Goal: Use online tool/utility: Utilize a website feature to perform a specific function

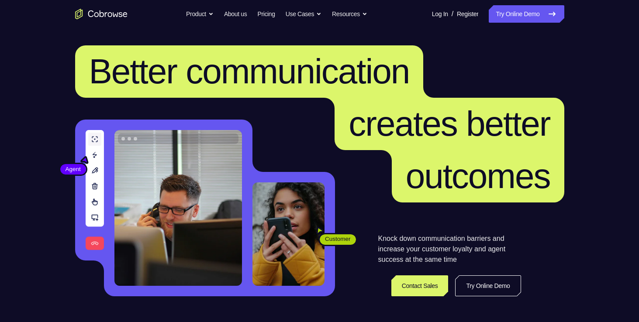
click at [551, 17] on icon at bounding box center [551, 14] width 10 height 10
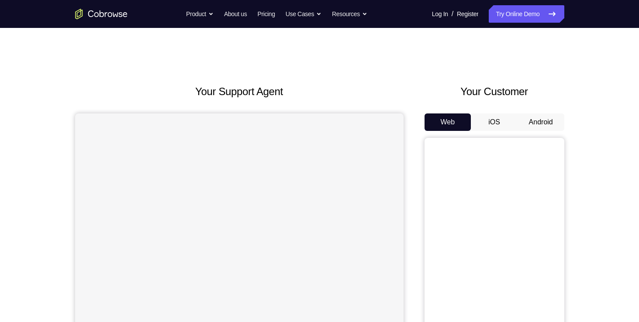
click at [532, 121] on button "Android" at bounding box center [540, 121] width 47 height 17
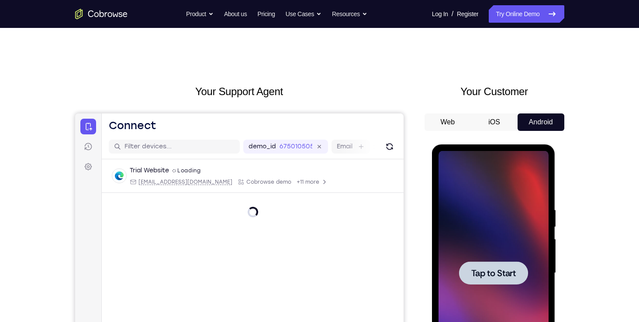
click at [491, 275] on span "Tap to Start" at bounding box center [493, 273] width 45 height 9
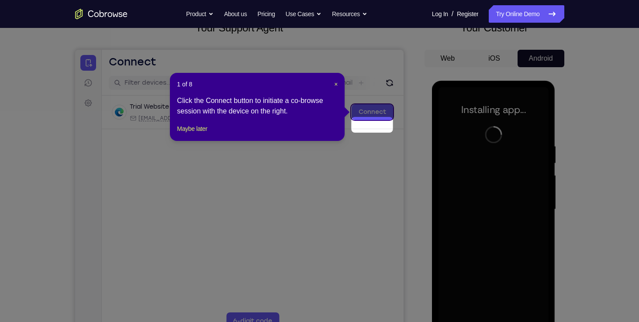
scroll to position [64, 0]
click at [336, 84] on span "×" at bounding box center [335, 83] width 3 height 7
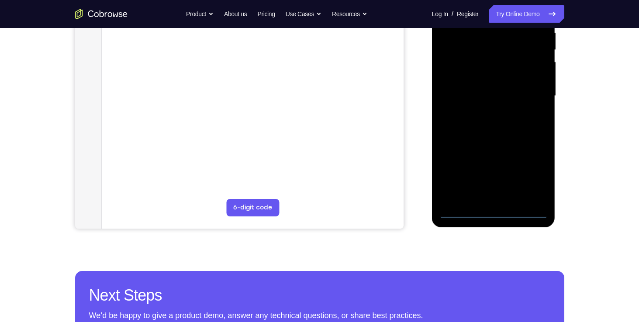
scroll to position [178, 0]
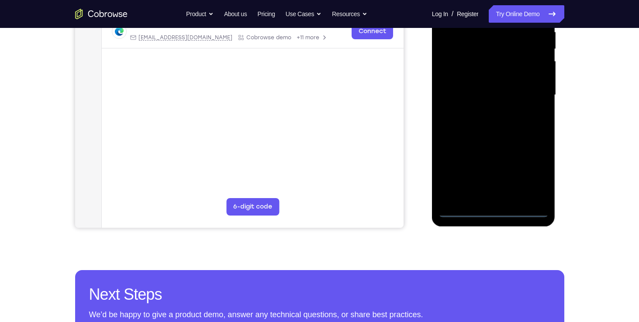
click at [495, 213] on div at bounding box center [493, 95] width 110 height 244
click at [533, 178] on div at bounding box center [493, 95] width 110 height 244
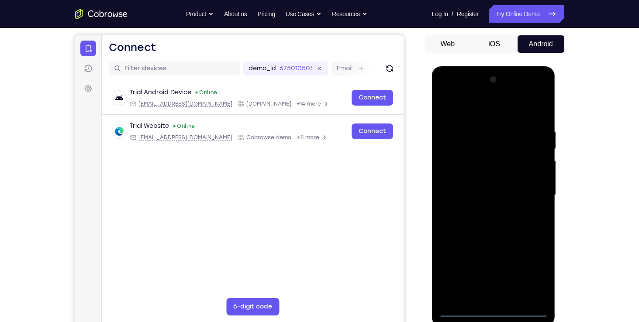
scroll to position [79, 0]
click at [474, 106] on div at bounding box center [493, 194] width 110 height 244
click at [529, 194] on div at bounding box center [493, 194] width 110 height 244
click at [484, 212] on div at bounding box center [493, 194] width 110 height 244
click at [483, 187] on div at bounding box center [493, 194] width 110 height 244
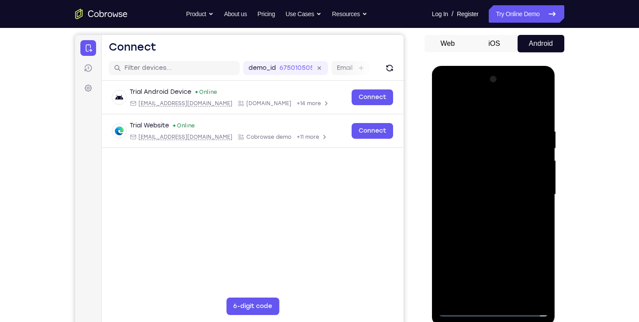
click at [473, 180] on div at bounding box center [493, 194] width 110 height 244
click at [484, 197] on div at bounding box center [493, 194] width 110 height 244
click at [481, 223] on div at bounding box center [493, 194] width 110 height 244
click at [489, 223] on div at bounding box center [493, 194] width 110 height 244
click at [529, 105] on div at bounding box center [493, 194] width 110 height 244
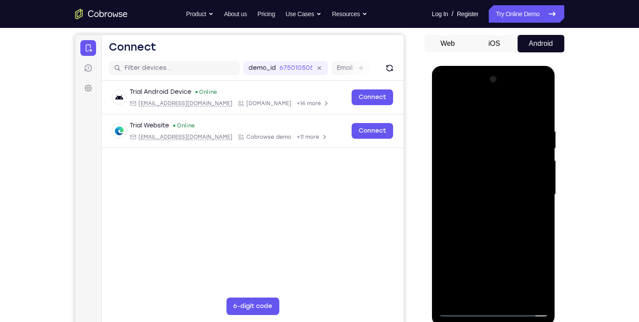
click at [489, 223] on div at bounding box center [493, 194] width 110 height 244
click at [540, 115] on div at bounding box center [493, 194] width 110 height 244
drag, startPoint x: 480, startPoint y: 238, endPoint x: 496, endPoint y: 182, distance: 58.2
click at [496, 182] on div at bounding box center [493, 194] width 110 height 244
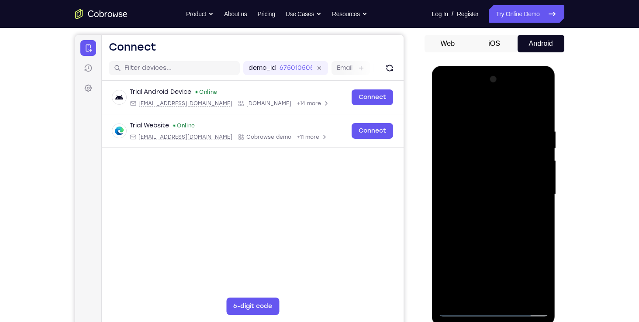
click at [542, 160] on div at bounding box center [493, 194] width 110 height 244
click at [446, 223] on div at bounding box center [493, 194] width 110 height 244
drag, startPoint x: 487, startPoint y: 240, endPoint x: 498, endPoint y: 157, distance: 83.6
click at [498, 157] on div at bounding box center [493, 194] width 110 height 244
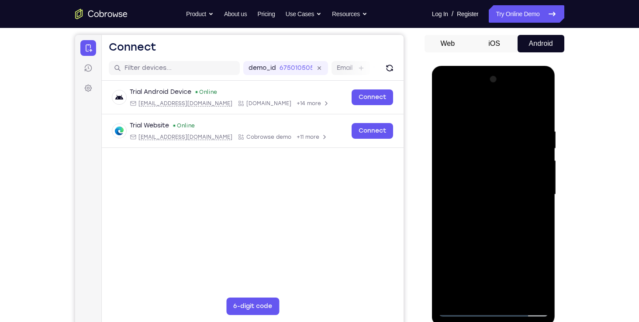
drag, startPoint x: 495, startPoint y: 245, endPoint x: 499, endPoint y: 170, distance: 75.1
click at [499, 170] on div at bounding box center [493, 194] width 110 height 244
click at [543, 161] on div at bounding box center [493, 194] width 110 height 244
click at [446, 219] on div at bounding box center [493, 194] width 110 height 244
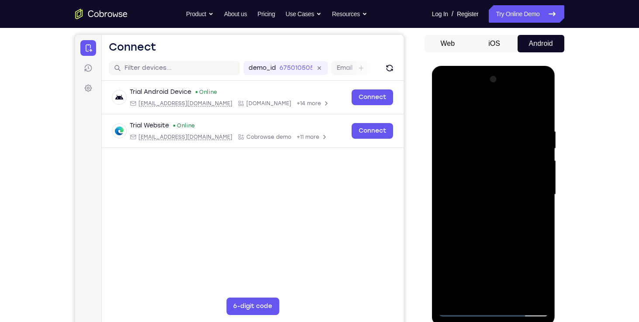
click at [513, 299] on div at bounding box center [493, 194] width 110 height 244
click at [505, 242] on div at bounding box center [493, 194] width 110 height 244
click at [500, 241] on div at bounding box center [493, 194] width 110 height 244
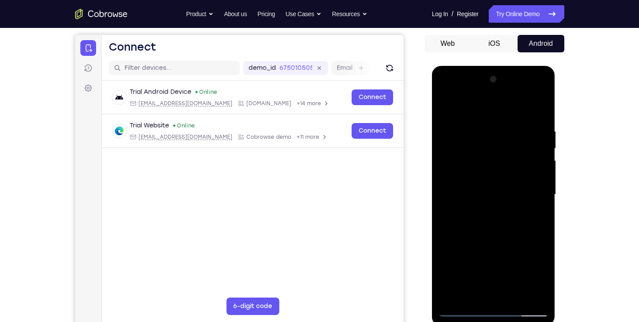
click at [443, 108] on div at bounding box center [493, 194] width 110 height 244
click at [492, 169] on div at bounding box center [493, 194] width 110 height 244
click at [536, 216] on div at bounding box center [493, 194] width 110 height 244
click at [517, 172] on div at bounding box center [493, 194] width 110 height 244
click at [522, 247] on div at bounding box center [493, 194] width 110 height 244
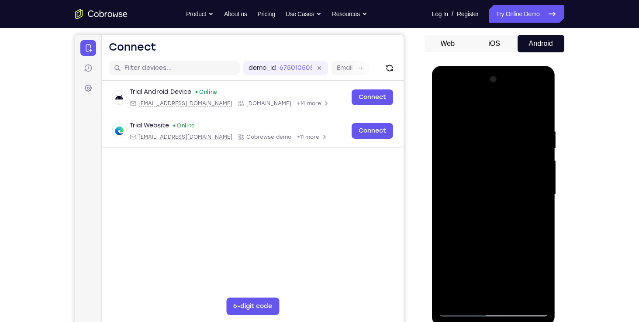
click at [446, 104] on div at bounding box center [493, 194] width 110 height 244
click at [498, 189] on div at bounding box center [493, 194] width 110 height 244
click at [466, 294] on div at bounding box center [493, 194] width 110 height 244
click at [472, 292] on div at bounding box center [493, 194] width 110 height 244
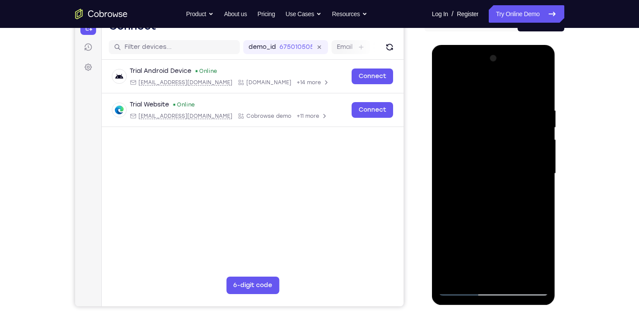
scroll to position [108, 0]
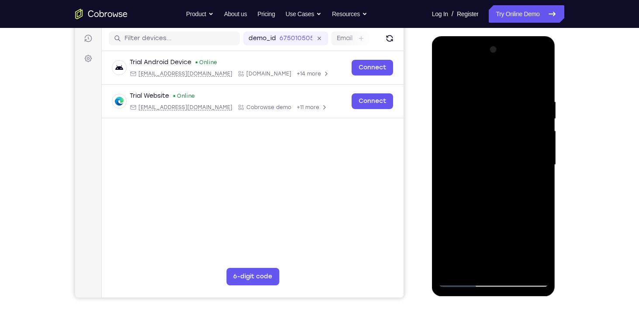
click at [460, 179] on div at bounding box center [493, 165] width 110 height 244
click at [471, 140] on div at bounding box center [493, 165] width 110 height 244
click at [446, 76] on div at bounding box center [493, 165] width 110 height 244
click at [514, 271] on div at bounding box center [493, 165] width 110 height 244
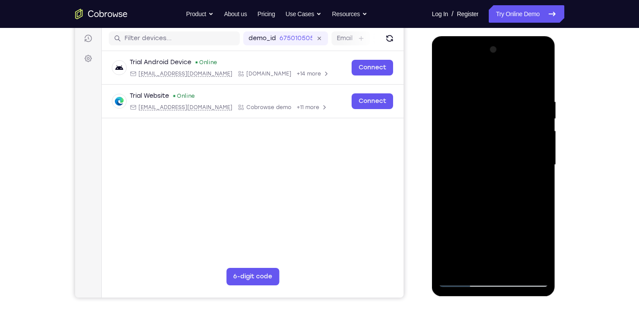
click at [484, 175] on div at bounding box center [493, 165] width 110 height 244
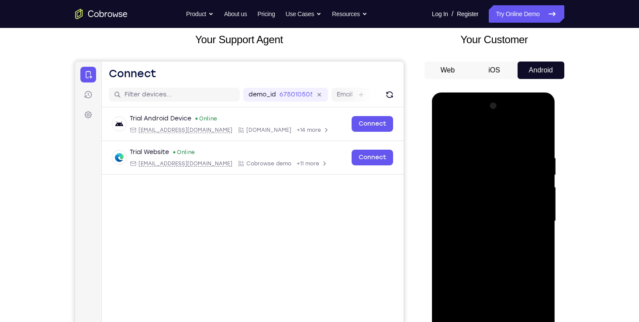
scroll to position [48, 0]
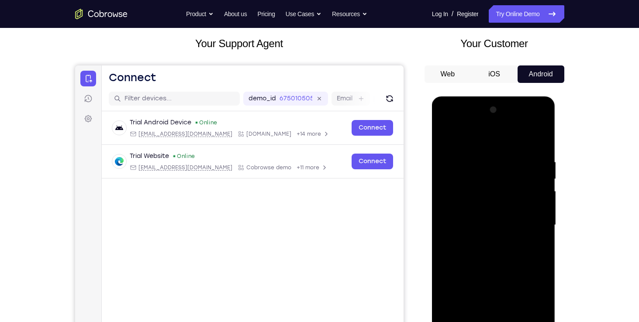
click at [469, 173] on div at bounding box center [493, 225] width 110 height 244
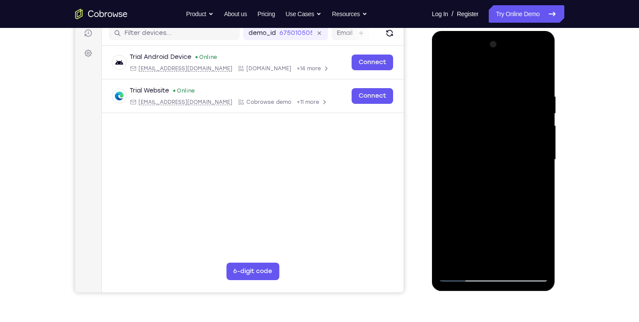
scroll to position [114, 0]
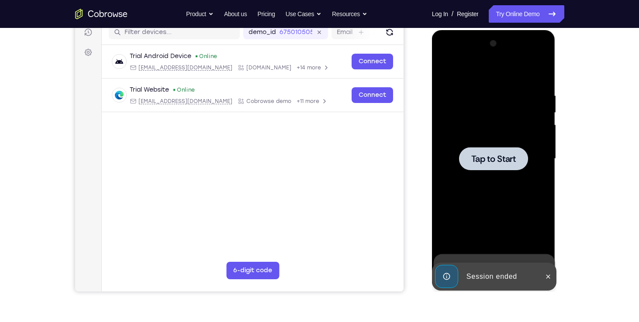
click at [495, 148] on div at bounding box center [493, 158] width 69 height 23
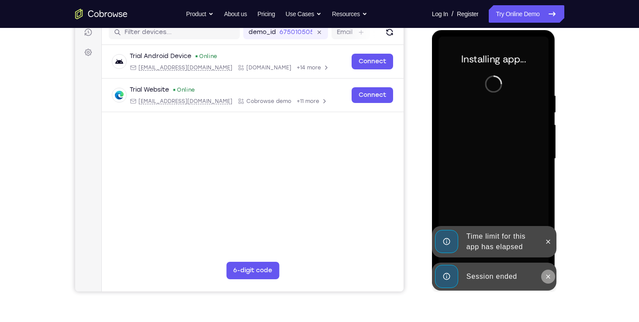
click at [547, 278] on icon at bounding box center [547, 276] width 7 height 7
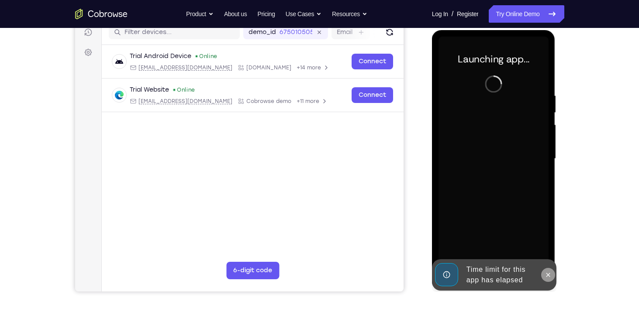
click at [546, 278] on icon at bounding box center [547, 274] width 7 height 7
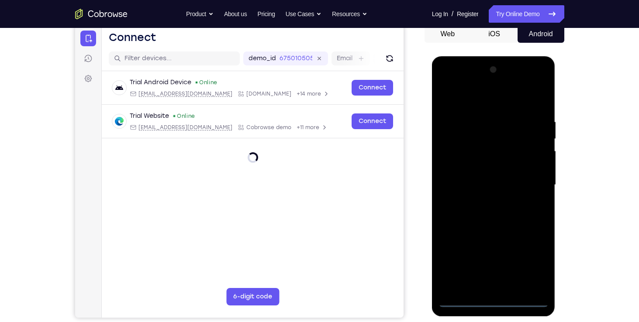
scroll to position [112, 0]
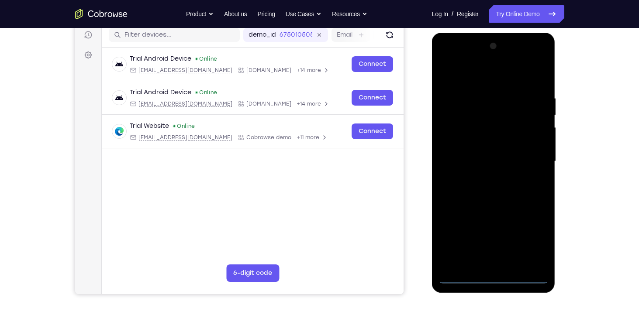
click at [489, 275] on div at bounding box center [493, 161] width 110 height 244
click at [535, 243] on div at bounding box center [493, 161] width 110 height 244
click at [452, 74] on div at bounding box center [493, 161] width 110 height 244
click at [531, 162] on div at bounding box center [493, 161] width 110 height 244
click at [483, 178] on div at bounding box center [493, 161] width 110 height 244
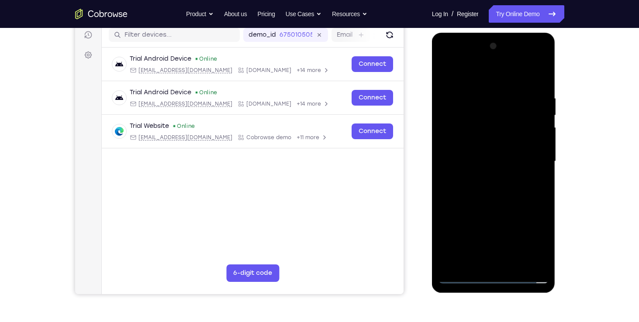
click at [464, 279] on div at bounding box center [493, 161] width 110 height 244
click at [493, 278] on div at bounding box center [493, 161] width 110 height 244
click at [536, 243] on div at bounding box center [493, 161] width 110 height 244
click at [482, 142] on div at bounding box center [493, 161] width 110 height 244
click at [589, 225] on div "Your Support Agent Your Customer Web iOS Android Next Steps We’d be happy to gi…" at bounding box center [319, 204] width 559 height 576
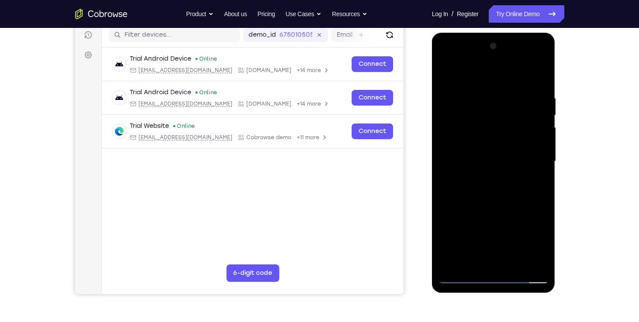
click at [488, 142] on div at bounding box center [493, 161] width 110 height 244
click at [475, 155] on div at bounding box center [493, 161] width 110 height 244
click at [459, 276] on div at bounding box center [493, 161] width 110 height 244
click at [499, 180] on div at bounding box center [493, 161] width 110 height 244
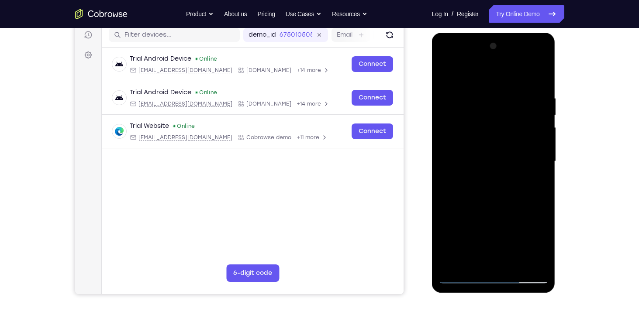
click at [493, 144] on div at bounding box center [493, 161] width 110 height 244
click at [478, 95] on div at bounding box center [493, 161] width 110 height 244
click at [536, 169] on div at bounding box center [493, 161] width 110 height 244
click at [528, 262] on div at bounding box center [493, 161] width 110 height 244
click at [538, 77] on div at bounding box center [493, 161] width 110 height 244
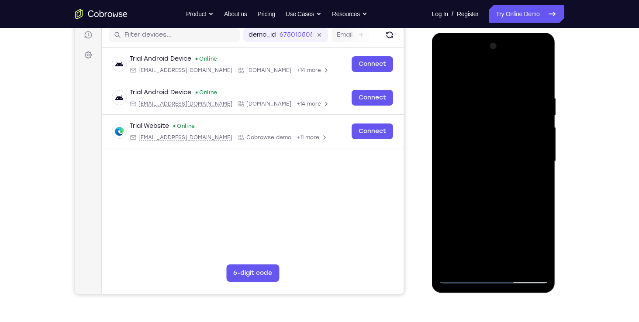
click at [516, 261] on div at bounding box center [493, 161] width 110 height 244
click at [498, 205] on div at bounding box center [493, 161] width 110 height 244
click at [467, 140] on div at bounding box center [493, 161] width 110 height 244
click at [475, 264] on div at bounding box center [493, 161] width 110 height 244
click at [447, 76] on div at bounding box center [493, 161] width 110 height 244
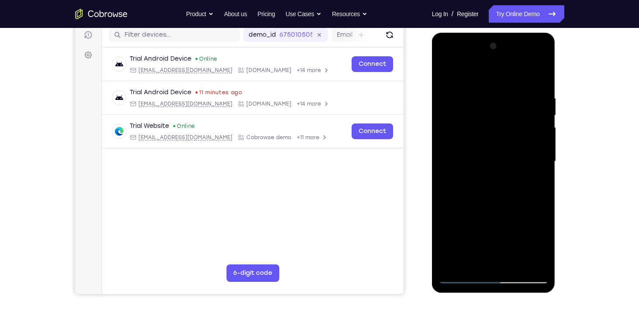
click at [495, 141] on div at bounding box center [493, 161] width 110 height 244
click at [446, 74] on div at bounding box center [493, 161] width 110 height 244
click at [449, 76] on div at bounding box center [493, 161] width 110 height 244
click at [485, 99] on div at bounding box center [493, 161] width 110 height 244
click at [528, 169] on div at bounding box center [493, 161] width 110 height 244
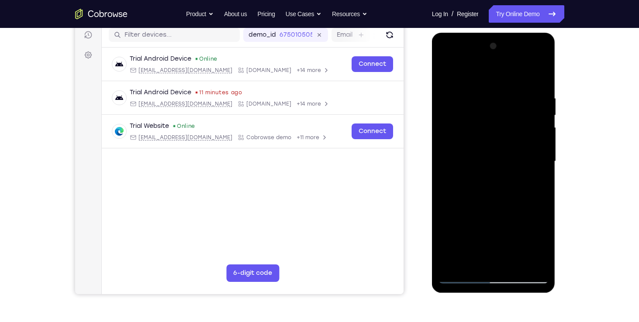
click at [528, 169] on div at bounding box center [493, 161] width 110 height 244
click at [540, 175] on div at bounding box center [493, 161] width 110 height 244
click at [539, 175] on div at bounding box center [493, 161] width 110 height 244
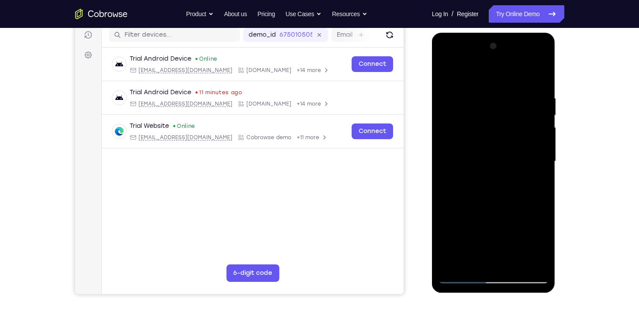
click at [539, 175] on div at bounding box center [493, 161] width 110 height 244
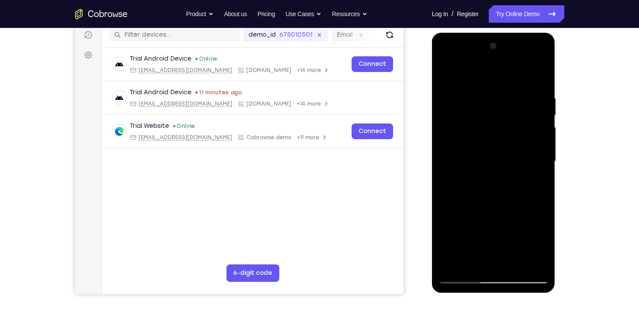
click at [540, 78] on div at bounding box center [493, 161] width 110 height 244
click at [530, 263] on div at bounding box center [493, 161] width 110 height 244
drag, startPoint x: 474, startPoint y: 197, endPoint x: 486, endPoint y: 113, distance: 85.1
click at [486, 113] on div at bounding box center [493, 161] width 110 height 244
drag, startPoint x: 478, startPoint y: 195, endPoint x: 493, endPoint y: 82, distance: 113.5
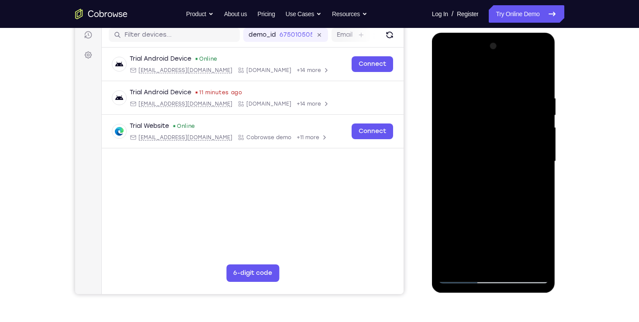
click at [493, 82] on div at bounding box center [493, 161] width 110 height 244
drag, startPoint x: 480, startPoint y: 138, endPoint x: 472, endPoint y: 184, distance: 46.6
click at [472, 184] on div at bounding box center [493, 161] width 110 height 244
drag, startPoint x: 489, startPoint y: 109, endPoint x: 477, endPoint y: 158, distance: 51.2
click at [477, 158] on div at bounding box center [493, 161] width 110 height 244
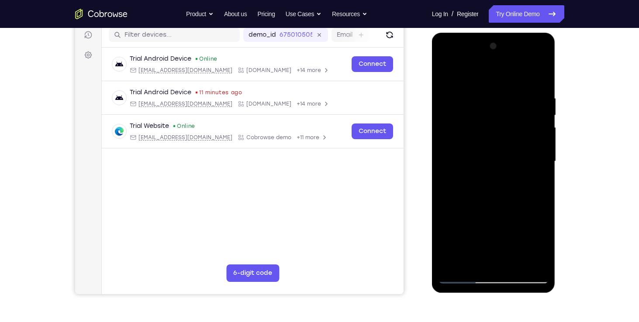
drag, startPoint x: 477, startPoint y: 100, endPoint x: 470, endPoint y: 157, distance: 57.2
click at [470, 157] on div at bounding box center [493, 161] width 110 height 244
click at [451, 262] on div at bounding box center [493, 161] width 110 height 244
drag, startPoint x: 522, startPoint y: 96, endPoint x: 482, endPoint y: 90, distance: 41.1
click at [482, 90] on div at bounding box center [493, 161] width 110 height 244
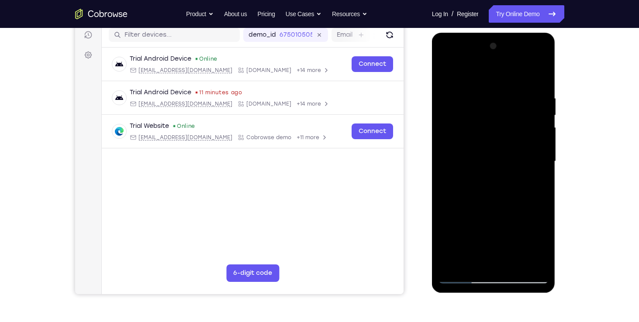
drag, startPoint x: 517, startPoint y: 100, endPoint x: 491, endPoint y: 100, distance: 26.2
click at [491, 100] on div at bounding box center [493, 161] width 110 height 244
drag, startPoint x: 494, startPoint y: 189, endPoint x: 503, endPoint y: 130, distance: 59.3
click at [503, 130] on div at bounding box center [493, 161] width 110 height 244
click at [444, 224] on div at bounding box center [493, 161] width 110 height 244
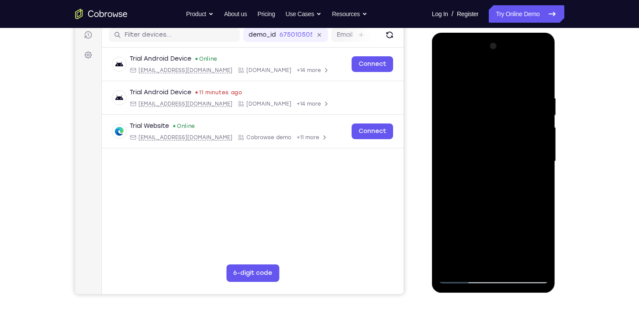
click at [540, 144] on div at bounding box center [493, 161] width 110 height 244
click at [443, 146] on div at bounding box center [493, 161] width 110 height 244
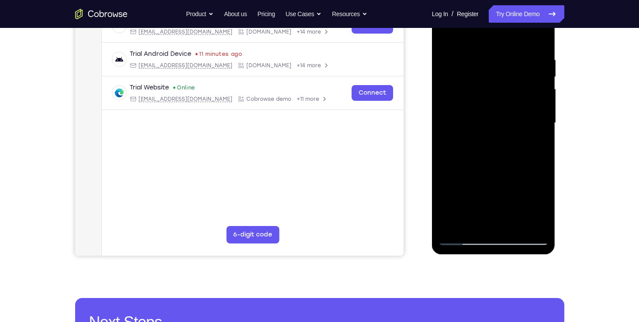
scroll to position [163, 0]
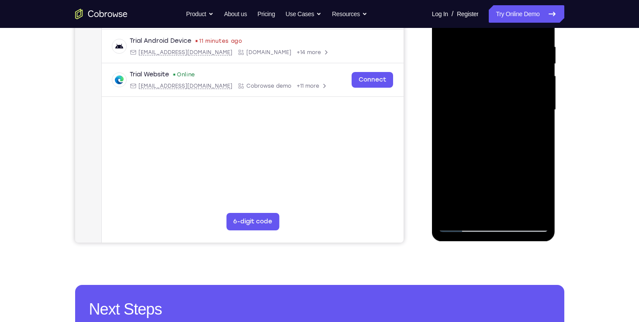
click at [515, 212] on div at bounding box center [493, 110] width 110 height 244
click at [485, 88] on div at bounding box center [493, 110] width 110 height 244
click at [467, 211] on div at bounding box center [493, 110] width 110 height 244
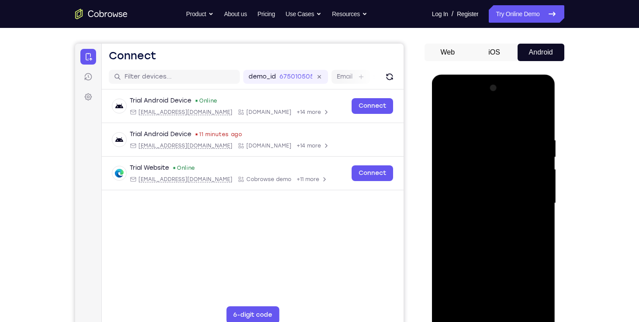
scroll to position [71, 0]
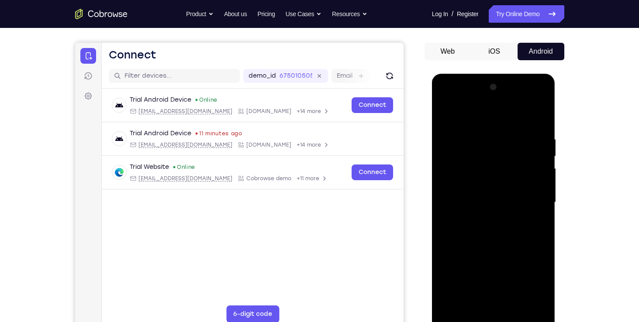
click at [444, 116] on div at bounding box center [493, 202] width 110 height 244
click at [446, 113] on div at bounding box center [493, 202] width 110 height 244
drag, startPoint x: 491, startPoint y: 261, endPoint x: 515, endPoint y: 136, distance: 126.9
click at [515, 136] on div at bounding box center [493, 202] width 110 height 244
drag, startPoint x: 494, startPoint y: 249, endPoint x: 512, endPoint y: 203, distance: 49.0
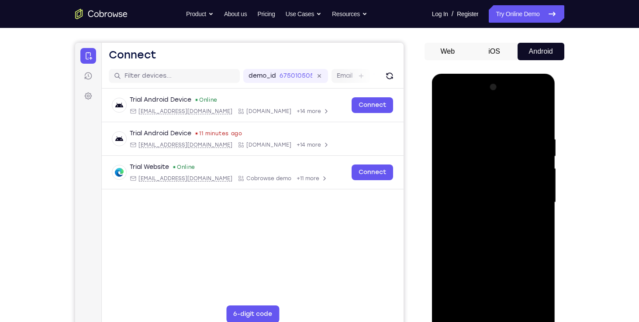
click at [512, 203] on div at bounding box center [493, 202] width 110 height 244
click at [540, 188] on div at bounding box center [493, 202] width 110 height 244
click at [445, 268] on div at bounding box center [493, 202] width 110 height 244
drag, startPoint x: 488, startPoint y: 277, endPoint x: 494, endPoint y: 145, distance: 132.4
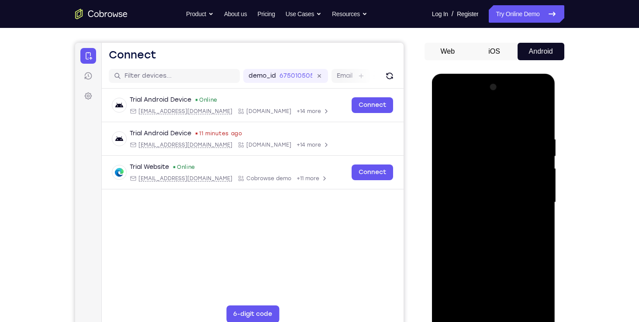
click at [494, 145] on div at bounding box center [493, 202] width 110 height 244
drag, startPoint x: 478, startPoint y: 261, endPoint x: 507, endPoint y: 125, distance: 139.5
click at [507, 125] on div at bounding box center [493, 202] width 110 height 244
drag, startPoint x: 491, startPoint y: 232, endPoint x: 507, endPoint y: 160, distance: 74.1
click at [507, 160] on div at bounding box center [493, 202] width 110 height 244
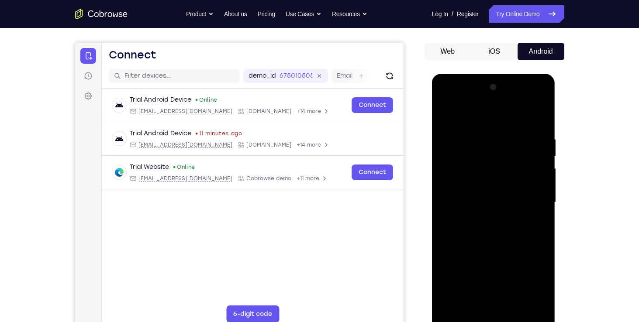
click at [543, 170] on div at bounding box center [493, 202] width 110 height 244
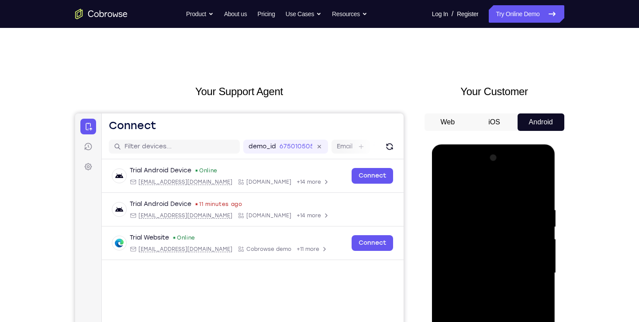
scroll to position [0, 0]
click at [447, 239] on div at bounding box center [493, 273] width 110 height 244
drag, startPoint x: 513, startPoint y: 253, endPoint x: 518, endPoint y: 218, distance: 34.8
click at [518, 218] on div at bounding box center [493, 273] width 110 height 244
drag, startPoint x: 505, startPoint y: 222, endPoint x: 491, endPoint y: 269, distance: 49.3
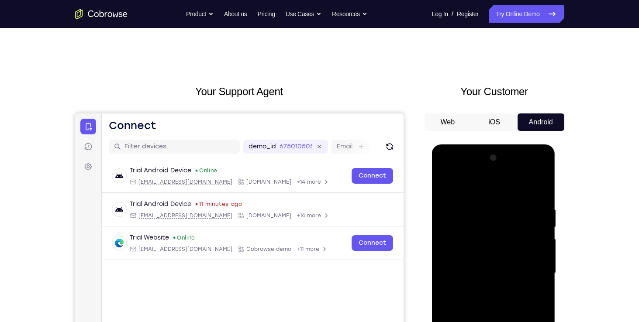
click at [491, 269] on div at bounding box center [493, 273] width 110 height 244
drag, startPoint x: 505, startPoint y: 229, endPoint x: 494, endPoint y: 258, distance: 31.5
click at [494, 258] on div at bounding box center [493, 273] width 110 height 244
click at [481, 269] on span "Tap to Start" at bounding box center [493, 273] width 45 height 9
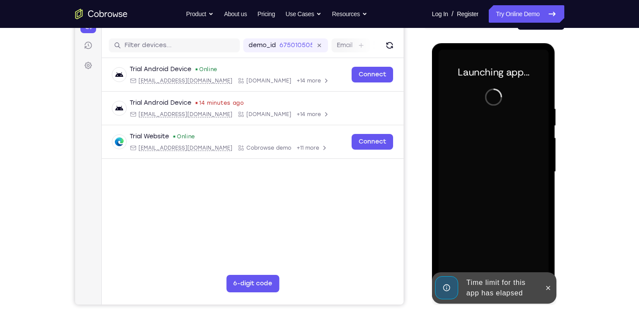
scroll to position [212, 0]
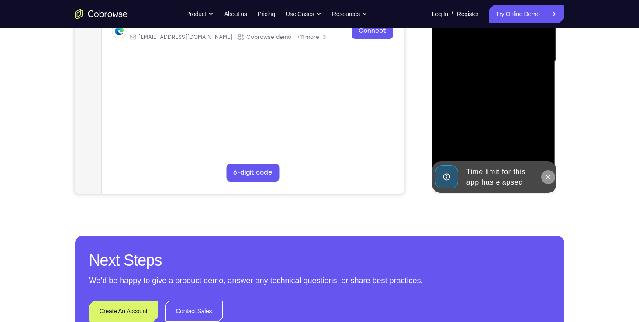
click at [547, 179] on icon at bounding box center [547, 177] width 7 height 7
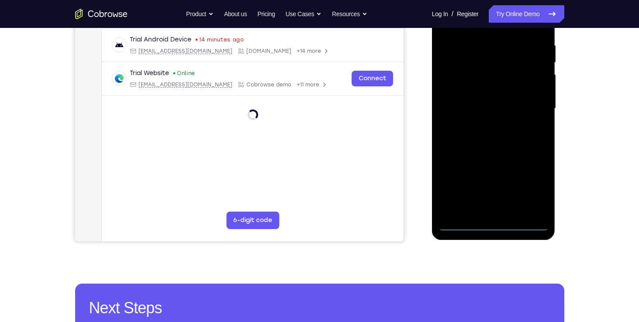
scroll to position [165, 0]
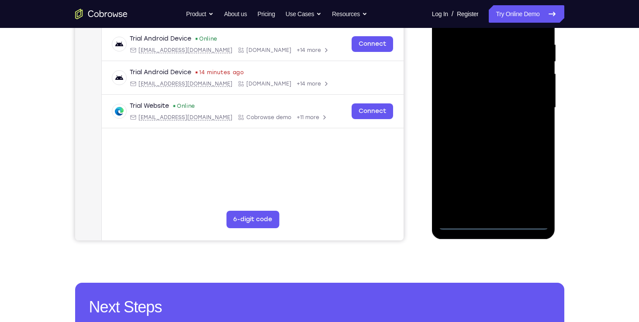
click at [492, 225] on div at bounding box center [493, 108] width 110 height 244
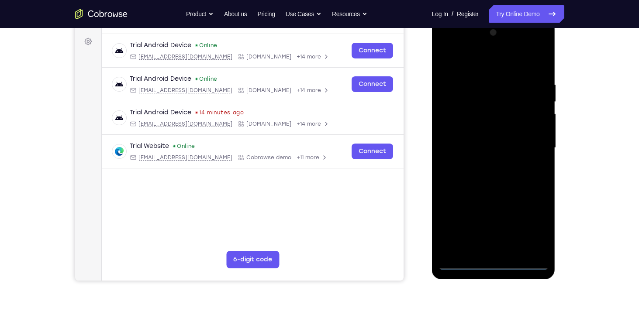
click at [530, 227] on div at bounding box center [493, 148] width 110 height 244
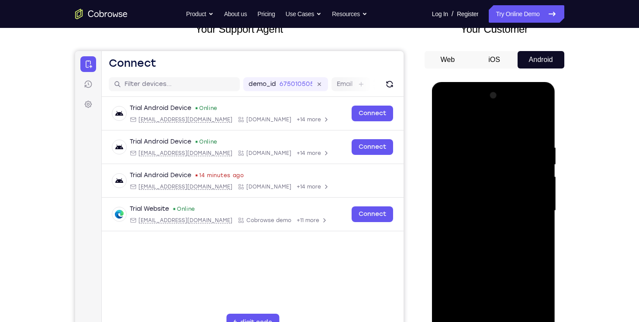
click at [464, 129] on div at bounding box center [493, 211] width 110 height 244
click at [535, 210] on div at bounding box center [493, 211] width 110 height 244
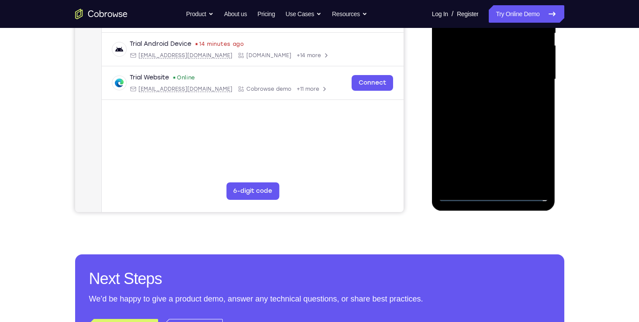
click at [475, 170] on div at bounding box center [493, 79] width 110 height 244
click at [482, 184] on div at bounding box center [493, 79] width 110 height 244
click at [491, 71] on div at bounding box center [493, 79] width 110 height 244
click at [480, 67] on div at bounding box center [493, 79] width 110 height 244
click at [488, 79] on div at bounding box center [493, 79] width 110 height 244
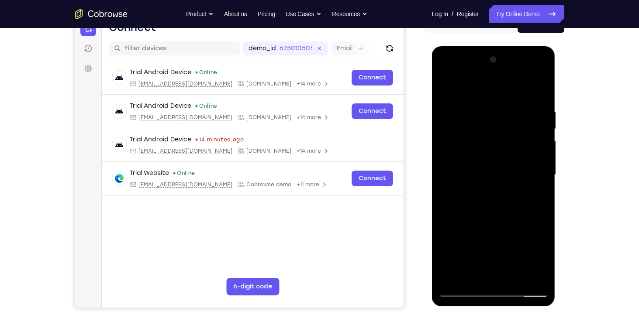
scroll to position [98, 0]
click at [481, 205] on div at bounding box center [493, 175] width 110 height 244
drag, startPoint x: 489, startPoint y: 199, endPoint x: 495, endPoint y: 137, distance: 62.3
click at [495, 137] on div at bounding box center [493, 175] width 110 height 244
click at [497, 187] on div at bounding box center [493, 175] width 110 height 244
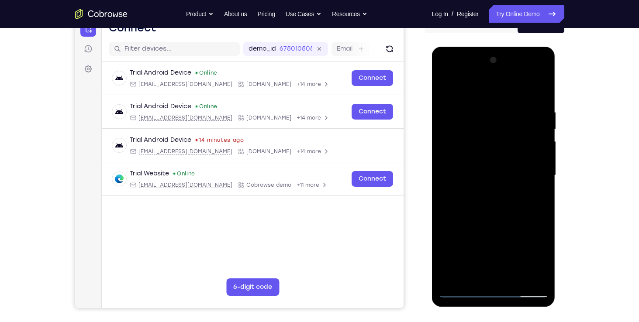
click at [513, 279] on div at bounding box center [493, 175] width 110 height 244
click at [484, 225] on div at bounding box center [493, 175] width 110 height 244
click at [473, 151] on div at bounding box center [493, 175] width 110 height 244
click at [443, 90] on div at bounding box center [493, 175] width 110 height 244
click at [446, 87] on div at bounding box center [493, 175] width 110 height 244
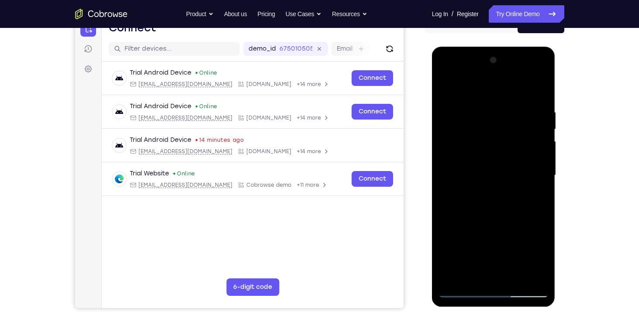
click at [477, 105] on div at bounding box center [493, 175] width 110 height 244
click at [536, 190] on div at bounding box center [493, 175] width 110 height 244
click at [448, 184] on div at bounding box center [493, 175] width 110 height 244
click at [535, 155] on div at bounding box center [493, 175] width 110 height 244
click at [538, 180] on div at bounding box center [493, 175] width 110 height 244
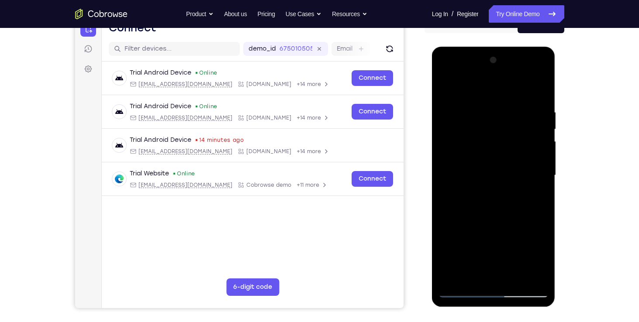
click at [540, 199] on div at bounding box center [493, 175] width 110 height 244
click at [528, 275] on div at bounding box center [493, 175] width 110 height 244
click at [546, 184] on div at bounding box center [493, 175] width 110 height 244
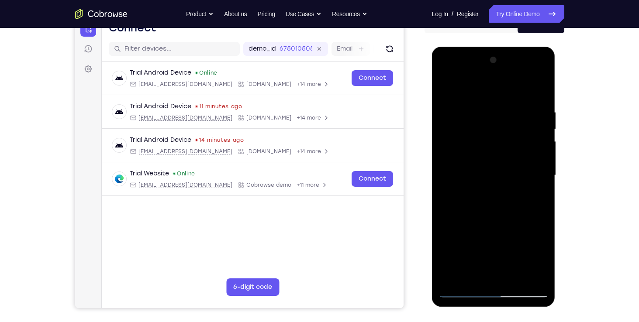
click at [537, 88] on div at bounding box center [493, 175] width 110 height 244
drag, startPoint x: 481, startPoint y: 225, endPoint x: 508, endPoint y: 133, distance: 95.7
click at [508, 133] on div at bounding box center [493, 175] width 110 height 244
drag, startPoint x: 457, startPoint y: 209, endPoint x: 478, endPoint y: 148, distance: 64.9
click at [478, 148] on div at bounding box center [493, 175] width 110 height 244
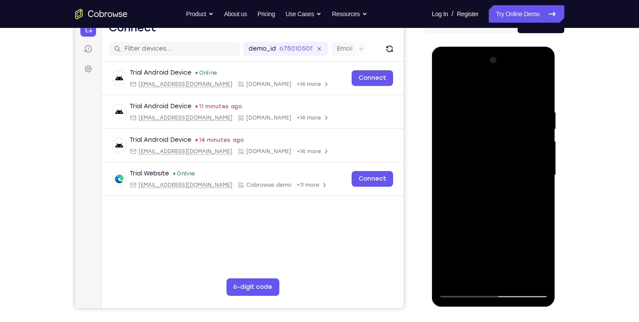
click at [446, 227] on div at bounding box center [493, 175] width 110 height 244
click at [540, 147] on div at bounding box center [493, 175] width 110 height 244
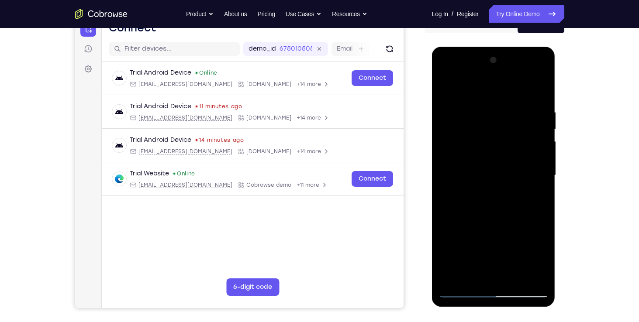
drag, startPoint x: 492, startPoint y: 202, endPoint x: 491, endPoint y: 132, distance: 69.4
click at [491, 132] on div at bounding box center [493, 175] width 110 height 244
drag, startPoint x: 497, startPoint y: 191, endPoint x: 512, endPoint y: 88, distance: 104.1
click at [512, 88] on div at bounding box center [493, 175] width 110 height 244
click at [513, 281] on div at bounding box center [493, 175] width 110 height 244
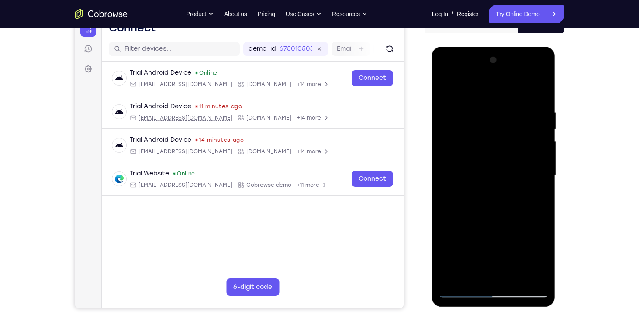
click at [488, 150] on div at bounding box center [493, 175] width 110 height 244
click at [468, 258] on div at bounding box center [493, 175] width 110 height 244
click at [459, 243] on div at bounding box center [493, 175] width 110 height 244
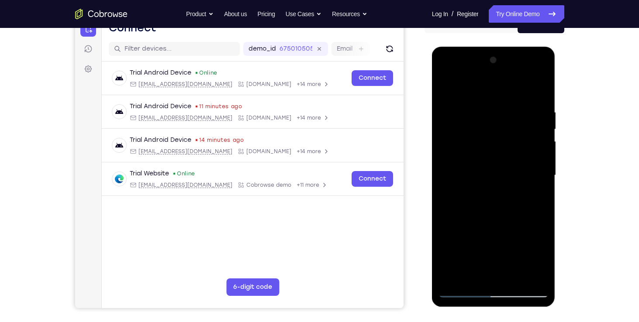
click at [443, 90] on div at bounding box center [493, 175] width 110 height 244
click at [449, 84] on div at bounding box center [493, 175] width 110 height 244
drag, startPoint x: 491, startPoint y: 225, endPoint x: 496, endPoint y: 142, distance: 82.7
click at [496, 142] on div at bounding box center [493, 175] width 110 height 244
click at [516, 280] on div at bounding box center [493, 175] width 110 height 244
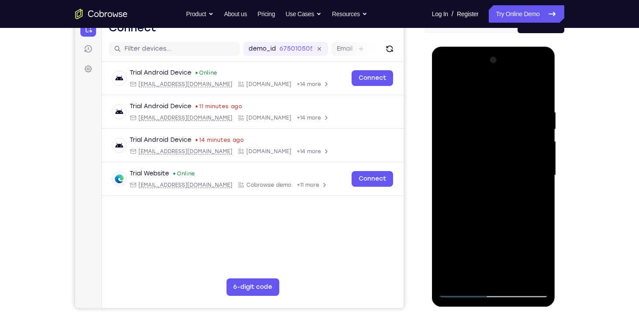
click at [471, 148] on div at bounding box center [493, 175] width 110 height 244
click at [443, 91] on div at bounding box center [493, 175] width 110 height 244
click at [446, 89] on div at bounding box center [493, 175] width 110 height 244
click at [535, 99] on div at bounding box center [493, 175] width 110 height 244
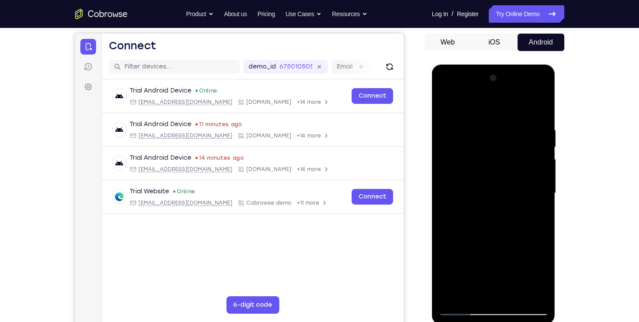
scroll to position [79, 0]
click at [530, 195] on div at bounding box center [493, 194] width 110 height 244
click at [533, 167] on div at bounding box center [493, 194] width 110 height 244
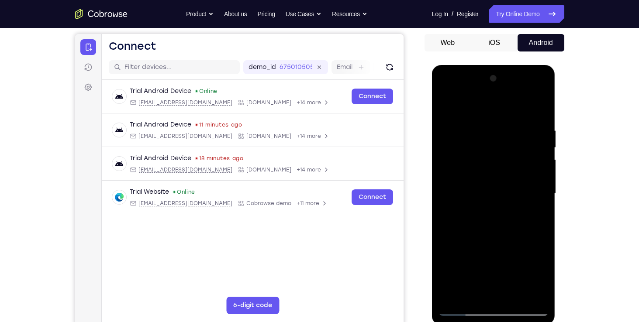
click at [536, 107] on div at bounding box center [493, 194] width 110 height 244
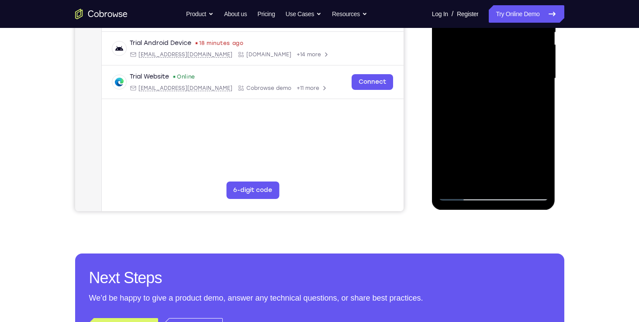
scroll to position [154, 0]
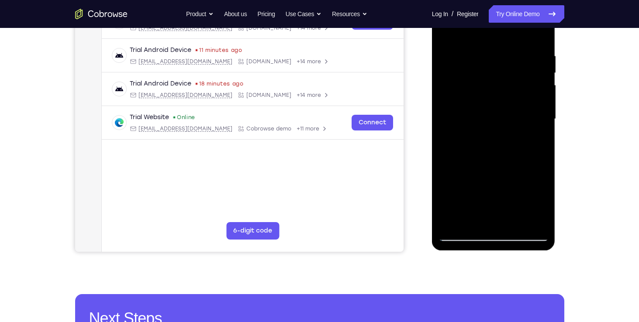
click at [512, 220] on div at bounding box center [493, 119] width 110 height 244
click at [477, 92] on div at bounding box center [493, 119] width 110 height 244
click at [471, 205] on div at bounding box center [493, 119] width 110 height 244
click at [460, 189] on div at bounding box center [493, 119] width 110 height 244
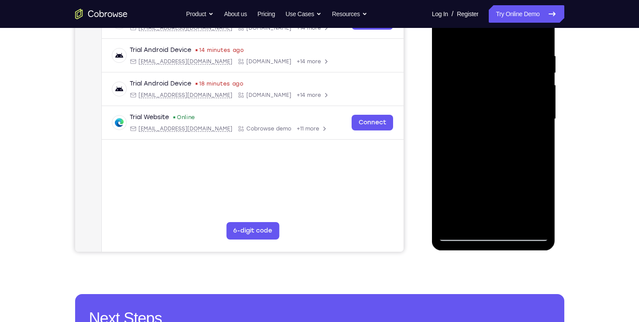
click at [460, 189] on div at bounding box center [493, 119] width 110 height 244
click at [444, 33] on div at bounding box center [493, 119] width 110 height 244
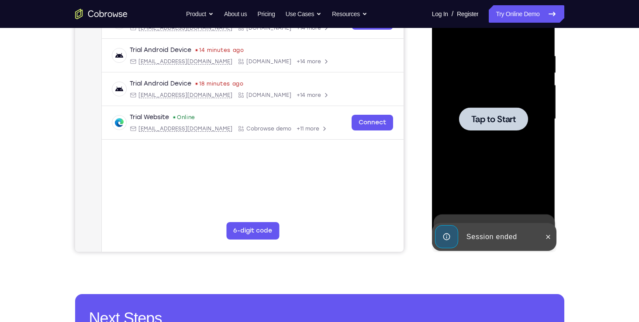
click at [491, 113] on div at bounding box center [493, 118] width 69 height 23
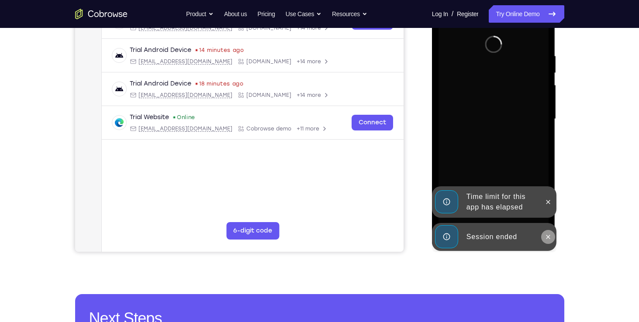
click at [552, 240] on button at bounding box center [548, 237] width 14 height 14
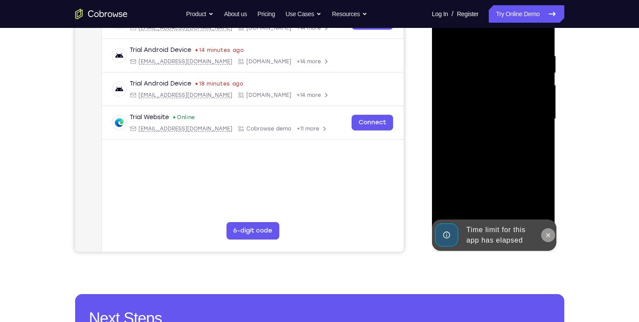
click at [545, 235] on icon at bounding box center [547, 235] width 7 height 7
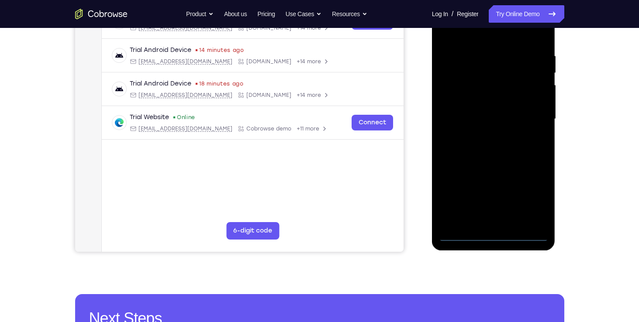
scroll to position [100, 0]
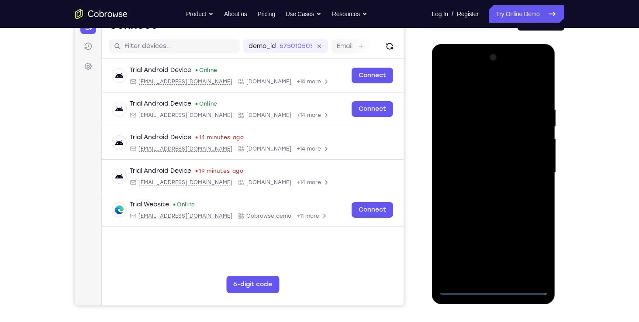
click at [462, 287] on div at bounding box center [493, 173] width 110 height 244
click at [496, 290] on div at bounding box center [493, 173] width 110 height 244
click at [538, 251] on div at bounding box center [493, 173] width 110 height 244
click at [466, 92] on div at bounding box center [493, 173] width 110 height 244
click at [527, 167] on div at bounding box center [493, 173] width 110 height 244
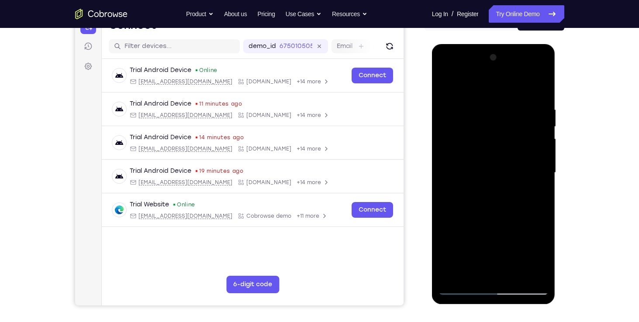
click at [483, 188] on div at bounding box center [493, 173] width 110 height 244
click at [487, 159] on div at bounding box center [493, 173] width 110 height 244
click at [481, 155] on div at bounding box center [493, 173] width 110 height 244
click at [477, 173] on div at bounding box center [493, 173] width 110 height 244
click at [477, 202] on div at bounding box center [493, 173] width 110 height 244
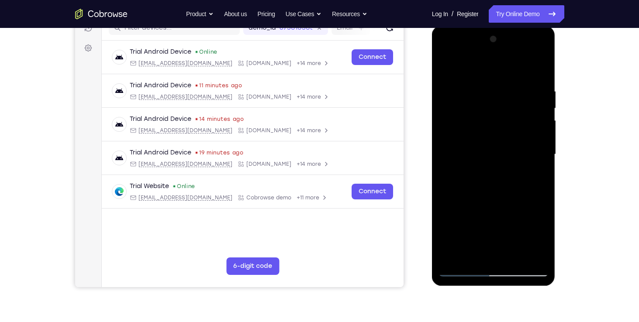
scroll to position [119, 0]
click at [484, 195] on div at bounding box center [493, 154] width 110 height 244
click at [486, 79] on div at bounding box center [493, 154] width 110 height 244
click at [537, 155] on div at bounding box center [493, 154] width 110 height 244
click at [446, 164] on div at bounding box center [493, 154] width 110 height 244
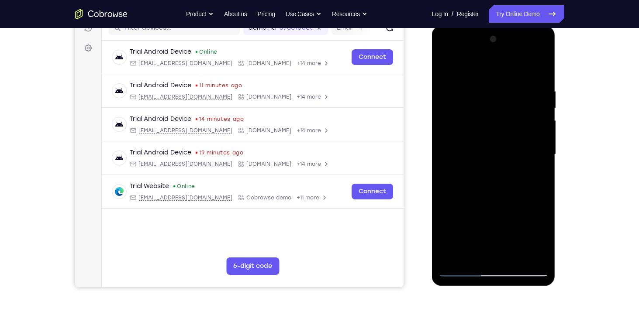
click at [541, 171] on div at bounding box center [493, 154] width 110 height 244
drag, startPoint x: 532, startPoint y: 167, endPoint x: 288, endPoint y: 220, distance: 249.5
click at [432, 220] on html "Online web based iOS Simulators and Android Emulators. Run iPhone, iPad, Mobile…" at bounding box center [494, 157] width 124 height 262
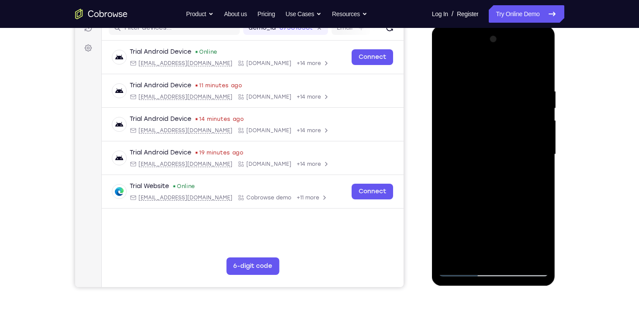
drag, startPoint x: 529, startPoint y: 156, endPoint x: 294, endPoint y: 216, distance: 242.3
click at [432, 216] on html "Online web based iOS Simulators and Android Emulators. Run iPhone, iPad, Mobile…" at bounding box center [494, 157] width 124 height 262
click at [534, 160] on div at bounding box center [493, 154] width 110 height 244
drag, startPoint x: 534, startPoint y: 160, endPoint x: 414, endPoint y: 170, distance: 120.4
click at [432, 170] on html "Online web based iOS Simulators and Android Emulators. Run iPhone, iPad, Mobile…" at bounding box center [494, 157] width 124 height 262
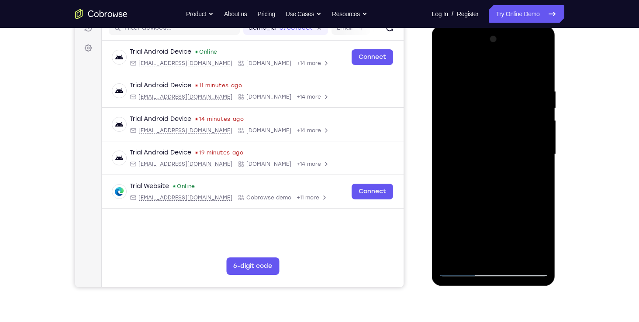
drag, startPoint x: 448, startPoint y: 153, endPoint x: 568, endPoint y: 144, distance: 120.3
click at [556, 144] on html "Online web based iOS Simulators and Android Emulators. Run iPhone, iPad, Mobile…" at bounding box center [494, 157] width 124 height 262
click at [471, 68] on div at bounding box center [493, 154] width 110 height 244
click at [452, 80] on div at bounding box center [493, 154] width 110 height 244
click at [474, 68] on div at bounding box center [493, 154] width 110 height 244
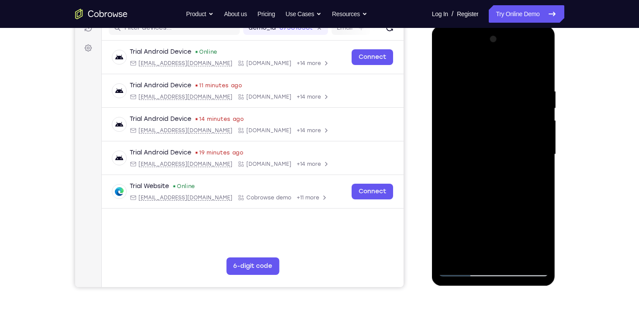
click at [442, 64] on div at bounding box center [493, 154] width 110 height 244
drag, startPoint x: 522, startPoint y: 165, endPoint x: 459, endPoint y: 175, distance: 64.1
click at [459, 175] on div at bounding box center [493, 154] width 110 height 244
drag, startPoint x: 532, startPoint y: 163, endPoint x: 419, endPoint y: 189, distance: 115.5
click at [432, 189] on html "Online web based iOS Simulators and Android Emulators. Run iPhone, iPad, Mobile…" at bounding box center [494, 157] width 124 height 262
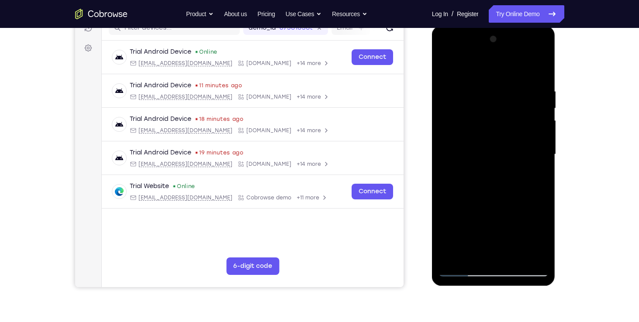
click at [451, 89] on div at bounding box center [493, 154] width 110 height 244
drag, startPoint x: 542, startPoint y: 155, endPoint x: 502, endPoint y: 159, distance: 39.6
click at [502, 159] on div at bounding box center [493, 154] width 110 height 244
click at [451, 80] on div at bounding box center [493, 154] width 110 height 244
drag, startPoint x: 542, startPoint y: 156, endPoint x: 514, endPoint y: 166, distance: 29.8
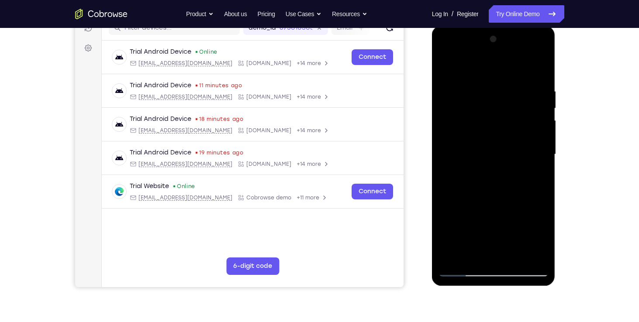
click at [514, 166] on div at bounding box center [493, 154] width 110 height 244
click at [457, 91] on div at bounding box center [493, 154] width 110 height 244
click at [547, 154] on div at bounding box center [493, 154] width 110 height 244
click at [453, 86] on div at bounding box center [493, 154] width 110 height 244
drag, startPoint x: 536, startPoint y: 163, endPoint x: 481, endPoint y: 158, distance: 54.8
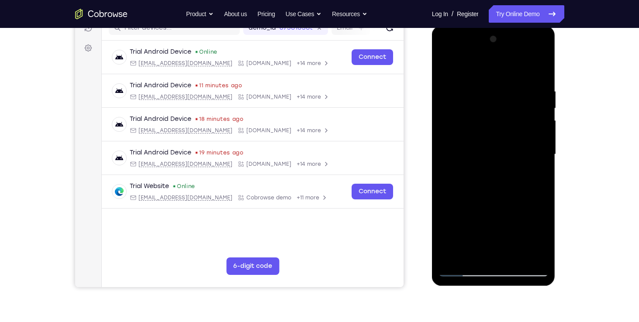
click at [481, 158] on div at bounding box center [493, 154] width 110 height 244
click at [450, 91] on div at bounding box center [493, 154] width 110 height 244
click at [538, 178] on div at bounding box center [493, 154] width 110 height 244
click at [451, 86] on div at bounding box center [493, 154] width 110 height 244
click at [539, 207] on div at bounding box center [493, 154] width 110 height 244
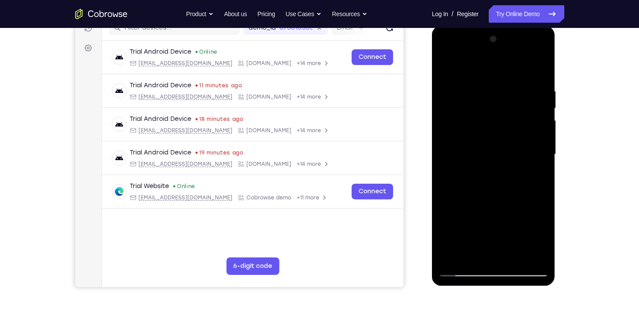
click at [447, 65] on div at bounding box center [493, 154] width 110 height 244
click at [446, 65] on div at bounding box center [493, 154] width 110 height 244
click at [536, 69] on div at bounding box center [493, 154] width 110 height 244
drag, startPoint x: 520, startPoint y: 83, endPoint x: 474, endPoint y: 92, distance: 47.1
click at [474, 92] on div at bounding box center [493, 154] width 110 height 244
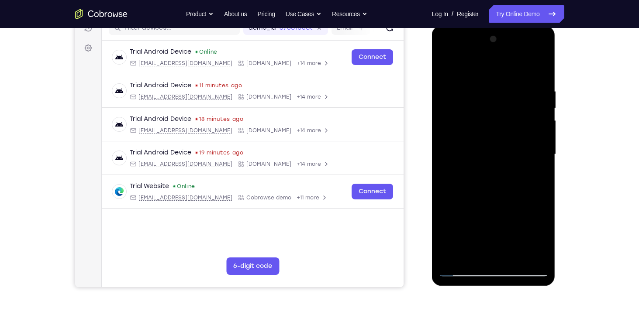
drag, startPoint x: 490, startPoint y: 200, endPoint x: 493, endPoint y: 116, distance: 84.3
click at [493, 116] on div at bounding box center [493, 154] width 110 height 244
click at [445, 208] on div at bounding box center [493, 154] width 110 height 244
drag, startPoint x: 501, startPoint y: 226, endPoint x: 518, endPoint y: 92, distance: 135.1
click at [518, 92] on div at bounding box center [493, 154] width 110 height 244
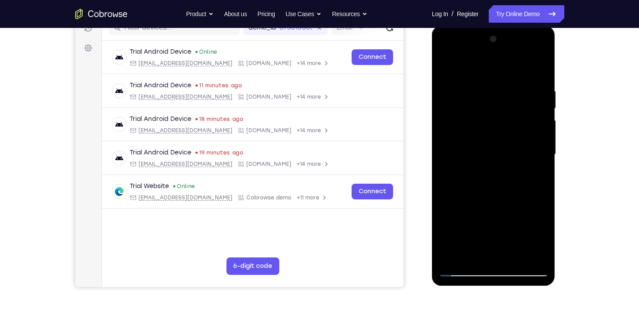
drag, startPoint x: 499, startPoint y: 199, endPoint x: 520, endPoint y: 91, distance: 109.4
click at [520, 91] on div at bounding box center [493, 154] width 110 height 244
click at [452, 257] on div at bounding box center [493, 154] width 110 height 244
drag, startPoint x: 518, startPoint y: 78, endPoint x: 473, endPoint y: 87, distance: 46.0
click at [473, 87] on div at bounding box center [493, 154] width 110 height 244
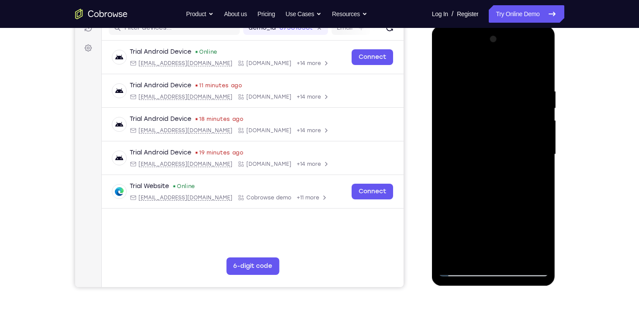
click at [514, 86] on div at bounding box center [493, 154] width 110 height 244
click at [538, 153] on div at bounding box center [493, 154] width 110 height 244
drag, startPoint x: 538, startPoint y: 152, endPoint x: 443, endPoint y: 182, distance: 99.8
click at [443, 182] on div at bounding box center [493, 154] width 110 height 244
click at [528, 253] on div at bounding box center [493, 154] width 110 height 244
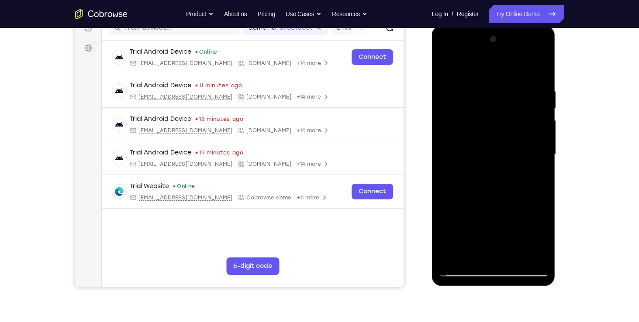
drag, startPoint x: 535, startPoint y: 132, endPoint x: 492, endPoint y: 138, distance: 42.8
click at [492, 138] on div at bounding box center [493, 154] width 110 height 244
drag, startPoint x: 538, startPoint y: 123, endPoint x: 470, endPoint y: 137, distance: 69.7
click at [470, 137] on div at bounding box center [493, 154] width 110 height 244
drag, startPoint x: 537, startPoint y: 148, endPoint x: 496, endPoint y: 156, distance: 41.9
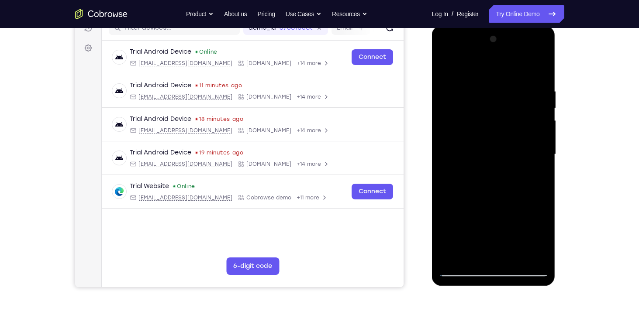
click at [496, 156] on div at bounding box center [493, 154] width 110 height 244
drag, startPoint x: 537, startPoint y: 149, endPoint x: 479, endPoint y: 162, distance: 59.6
click at [479, 162] on div at bounding box center [493, 154] width 110 height 244
drag, startPoint x: 525, startPoint y: 156, endPoint x: 471, endPoint y: 163, distance: 54.1
click at [471, 163] on div at bounding box center [493, 154] width 110 height 244
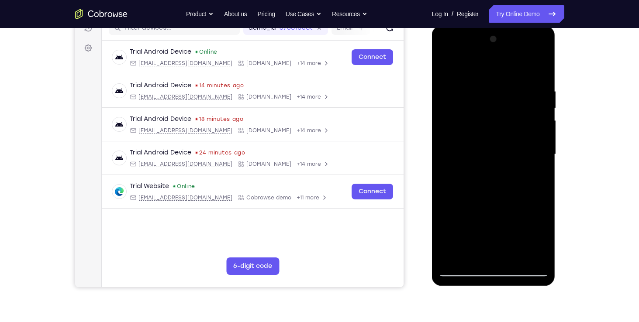
drag, startPoint x: 534, startPoint y: 157, endPoint x: 480, endPoint y: 156, distance: 54.1
click at [480, 156] on div at bounding box center [493, 154] width 110 height 244
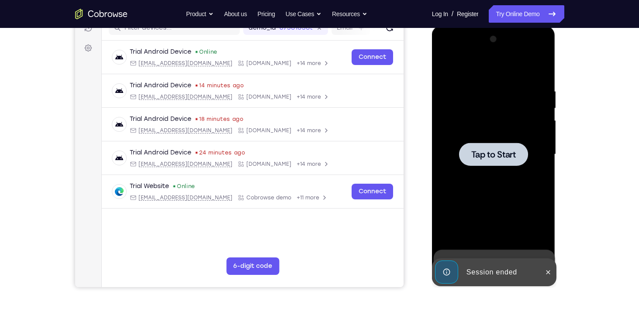
click at [503, 157] on span "Tap to Start" at bounding box center [493, 154] width 45 height 9
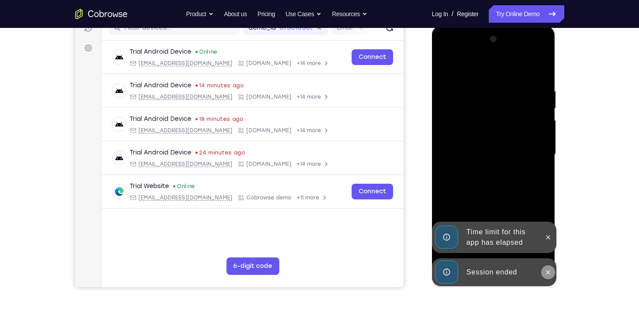
click at [546, 273] on icon at bounding box center [548, 272] width 4 height 4
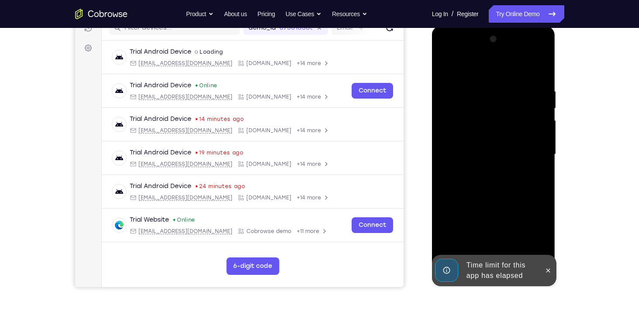
click at [547, 237] on div at bounding box center [493, 154] width 110 height 244
click at [551, 267] on icon at bounding box center [547, 270] width 7 height 7
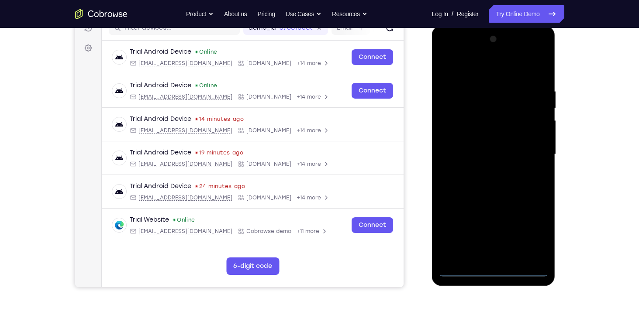
click at [492, 268] on div at bounding box center [493, 154] width 110 height 244
click at [536, 233] on div at bounding box center [493, 154] width 110 height 244
click at [467, 68] on div at bounding box center [493, 154] width 110 height 244
click at [530, 155] on div at bounding box center [493, 154] width 110 height 244
click at [486, 171] on div at bounding box center [493, 154] width 110 height 244
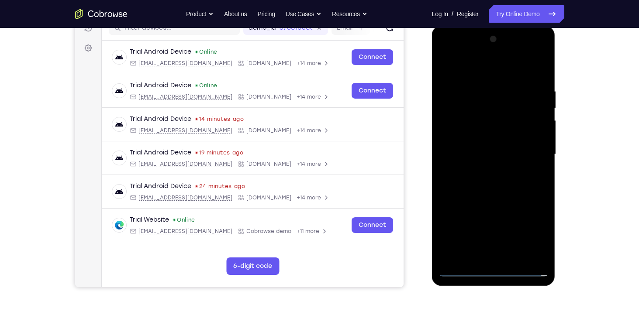
click at [501, 151] on div at bounding box center [493, 154] width 110 height 244
click at [481, 143] on div at bounding box center [493, 154] width 110 height 244
click at [482, 157] on div at bounding box center [493, 154] width 110 height 244
click at [493, 187] on div at bounding box center [493, 154] width 110 height 244
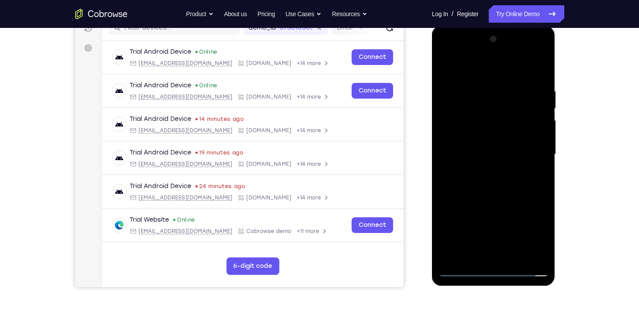
click at [533, 66] on div at bounding box center [493, 154] width 110 height 244
click at [495, 185] on div at bounding box center [493, 154] width 110 height 244
click at [543, 76] on div at bounding box center [493, 154] width 110 height 244
click at [479, 82] on div at bounding box center [493, 154] width 110 height 244
drag, startPoint x: 447, startPoint y: 167, endPoint x: 535, endPoint y: 149, distance: 89.4
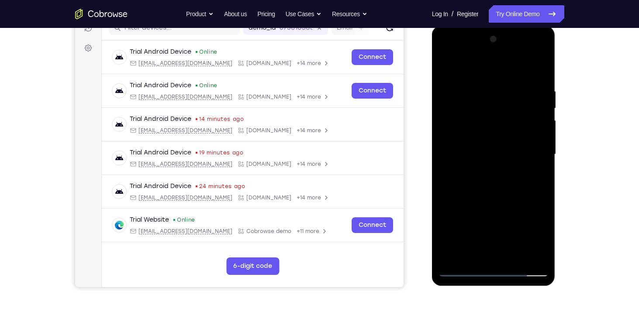
click at [535, 149] on div at bounding box center [493, 154] width 110 height 244
drag, startPoint x: 544, startPoint y: 154, endPoint x: 491, endPoint y: 144, distance: 54.2
click at [491, 144] on div at bounding box center [493, 154] width 110 height 244
drag, startPoint x: 542, startPoint y: 153, endPoint x: 472, endPoint y: 143, distance: 70.2
click at [472, 143] on div at bounding box center [493, 154] width 110 height 244
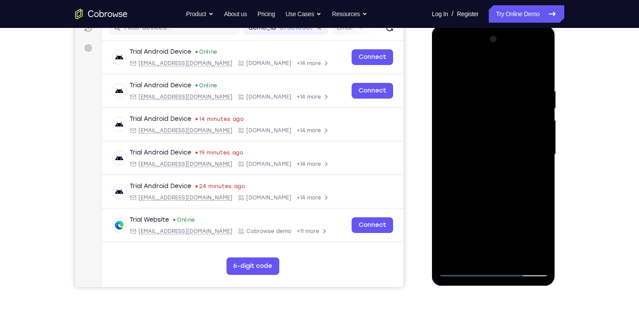
click at [537, 147] on div at bounding box center [493, 154] width 110 height 244
drag, startPoint x: 535, startPoint y: 153, endPoint x: 435, endPoint y: 172, distance: 101.7
click at [435, 172] on div at bounding box center [494, 156] width 124 height 260
click at [530, 151] on div at bounding box center [493, 154] width 110 height 244
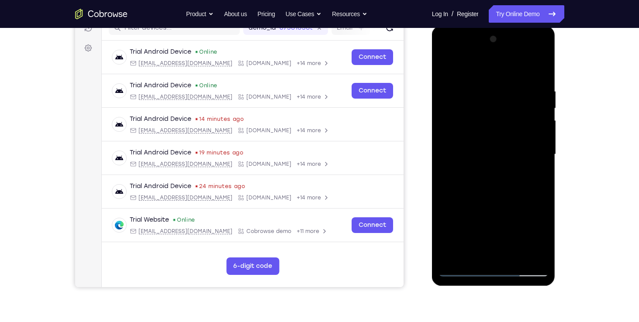
drag, startPoint x: 536, startPoint y: 159, endPoint x: 497, endPoint y: 168, distance: 40.4
click at [497, 168] on div at bounding box center [493, 154] width 110 height 244
drag, startPoint x: 532, startPoint y: 153, endPoint x: 489, endPoint y: 161, distance: 43.5
click at [489, 161] on div at bounding box center [493, 154] width 110 height 244
drag, startPoint x: 518, startPoint y: 158, endPoint x: 469, endPoint y: 163, distance: 49.2
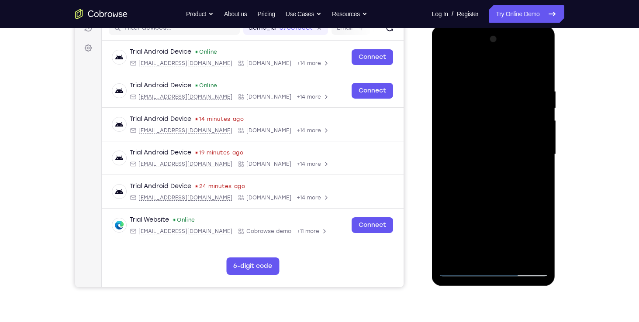
click at [469, 163] on div at bounding box center [493, 154] width 110 height 244
click at [542, 154] on div at bounding box center [493, 154] width 110 height 244
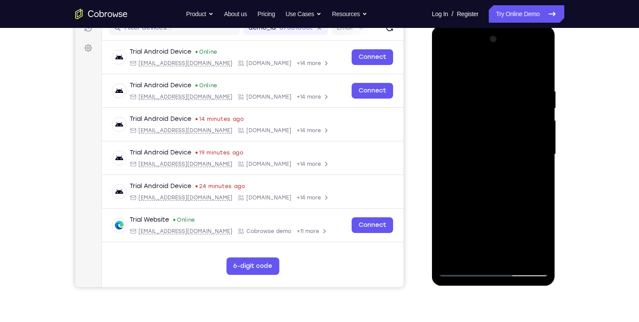
click at [542, 154] on div at bounding box center [493, 154] width 110 height 244
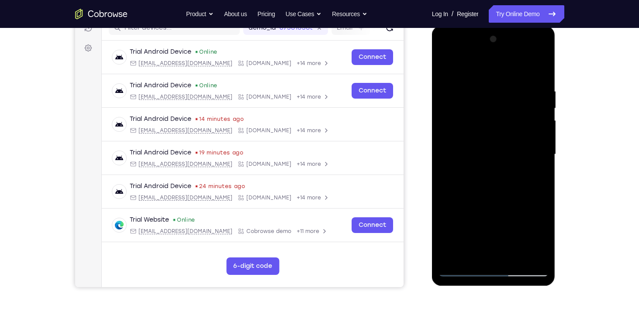
drag, startPoint x: 542, startPoint y: 154, endPoint x: 482, endPoint y: 159, distance: 60.5
click at [482, 159] on div at bounding box center [493, 154] width 110 height 244
drag, startPoint x: 534, startPoint y: 158, endPoint x: 496, endPoint y: 166, distance: 38.8
click at [496, 166] on div at bounding box center [493, 154] width 110 height 244
drag, startPoint x: 533, startPoint y: 158, endPoint x: 445, endPoint y: 175, distance: 90.3
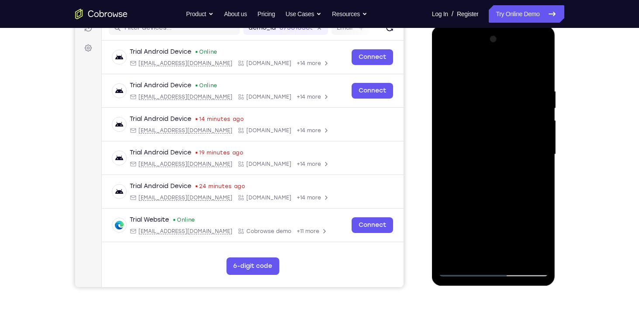
click at [445, 175] on div at bounding box center [493, 154] width 110 height 244
drag, startPoint x: 535, startPoint y: 157, endPoint x: 475, endPoint y: 165, distance: 60.7
click at [475, 165] on div at bounding box center [493, 154] width 110 height 244
drag, startPoint x: 531, startPoint y: 161, endPoint x: 484, endPoint y: 162, distance: 46.3
click at [484, 162] on div at bounding box center [493, 154] width 110 height 244
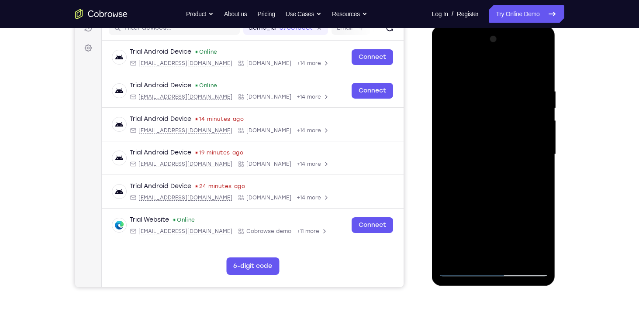
drag, startPoint x: 532, startPoint y: 156, endPoint x: 484, endPoint y: 145, distance: 49.2
click at [484, 145] on div at bounding box center [493, 154] width 110 height 244
drag, startPoint x: 533, startPoint y: 160, endPoint x: 457, endPoint y: 167, distance: 76.7
click at [457, 167] on div at bounding box center [493, 154] width 110 height 244
click at [538, 155] on div at bounding box center [493, 154] width 110 height 244
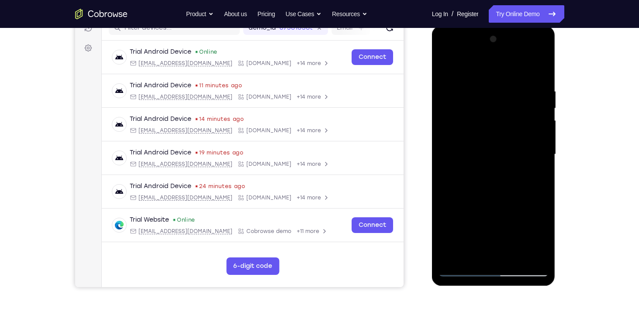
click at [538, 155] on div at bounding box center [493, 154] width 110 height 244
click at [540, 159] on div at bounding box center [493, 154] width 110 height 244
drag, startPoint x: 536, startPoint y: 161, endPoint x: 436, endPoint y: 155, distance: 99.7
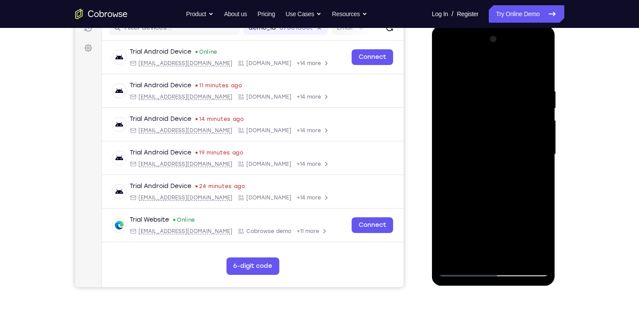
click at [436, 155] on div at bounding box center [494, 156] width 124 height 260
drag, startPoint x: 534, startPoint y: 163, endPoint x: 496, endPoint y: 165, distance: 38.0
click at [496, 165] on div at bounding box center [493, 154] width 110 height 244
click at [537, 70] on div at bounding box center [493, 154] width 110 height 244
drag, startPoint x: 513, startPoint y: 86, endPoint x: 472, endPoint y: 89, distance: 41.1
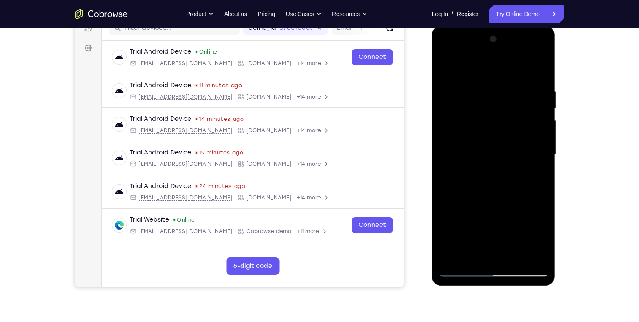
click at [472, 89] on div at bounding box center [493, 154] width 110 height 244
drag, startPoint x: 516, startPoint y: 86, endPoint x: 459, endPoint y: 95, distance: 57.8
click at [459, 95] on div at bounding box center [493, 154] width 110 height 244
drag, startPoint x: 532, startPoint y: 85, endPoint x: 442, endPoint y: 80, distance: 89.6
click at [442, 80] on div at bounding box center [493, 154] width 110 height 244
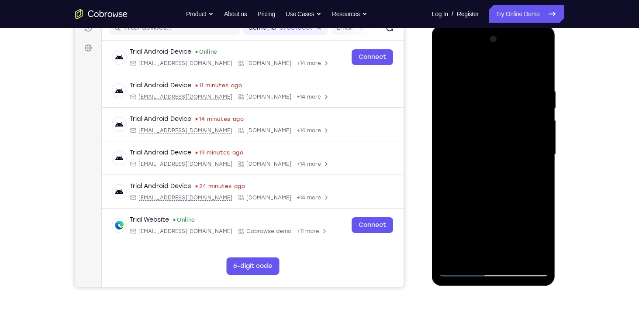
drag, startPoint x: 537, startPoint y: 89, endPoint x: 433, endPoint y: 72, distance: 106.1
click at [433, 72] on div at bounding box center [494, 156] width 124 height 260
drag, startPoint x: 536, startPoint y: 91, endPoint x: 429, endPoint y: 84, distance: 107.1
click at [432, 84] on html "Online web based iOS Simulators and Android Emulators. Run iPhone, iPad, Mobile…" at bounding box center [494, 157] width 124 height 262
drag, startPoint x: 518, startPoint y: 83, endPoint x: 429, endPoint y: 92, distance: 88.6
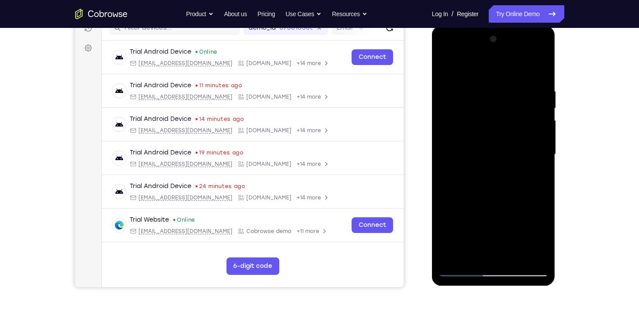
click at [432, 92] on html "Online web based iOS Simulators and Android Emulators. Run iPhone, iPad, Mobile…" at bounding box center [494, 157] width 124 height 262
drag, startPoint x: 494, startPoint y: 206, endPoint x: 508, endPoint y: 143, distance: 64.9
click at [508, 143] on div at bounding box center [493, 154] width 110 height 244
click at [446, 213] on div at bounding box center [493, 154] width 110 height 244
click at [538, 137] on div at bounding box center [493, 154] width 110 height 244
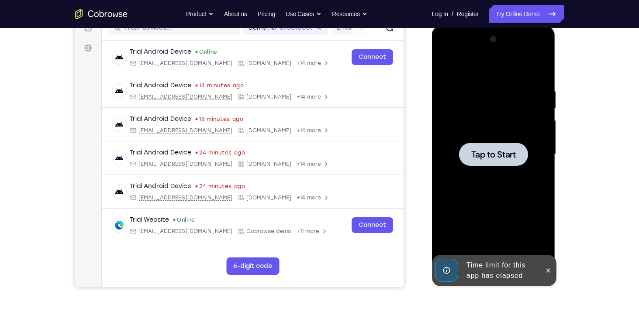
click at [477, 175] on div at bounding box center [493, 154] width 110 height 244
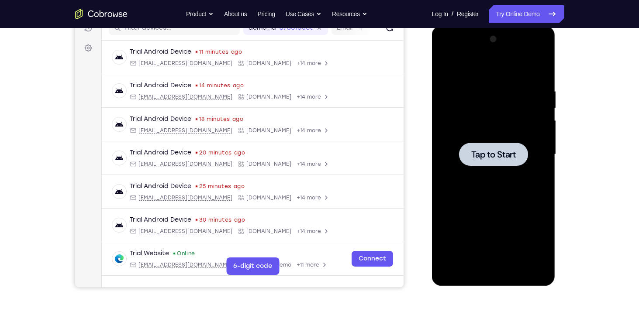
click at [513, 195] on div at bounding box center [493, 154] width 110 height 244
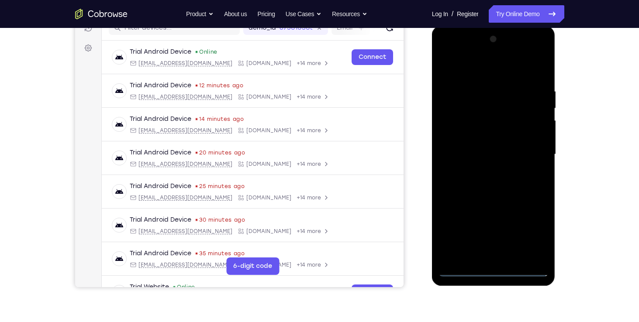
click at [493, 268] on div at bounding box center [493, 154] width 110 height 244
click at [532, 227] on div at bounding box center [493, 154] width 110 height 244
click at [482, 72] on div at bounding box center [493, 154] width 110 height 244
click at [532, 160] on div at bounding box center [493, 154] width 110 height 244
click at [483, 168] on div at bounding box center [493, 154] width 110 height 244
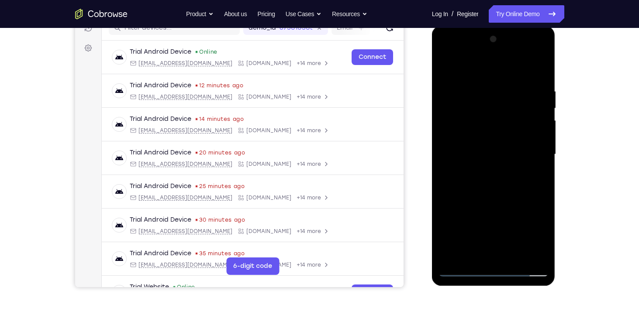
click at [505, 148] on div at bounding box center [493, 154] width 110 height 244
click at [485, 135] on div at bounding box center [493, 154] width 110 height 244
click at [484, 157] on div at bounding box center [493, 154] width 110 height 244
click at [491, 184] on div at bounding box center [493, 154] width 110 height 244
click at [501, 174] on div at bounding box center [493, 154] width 110 height 244
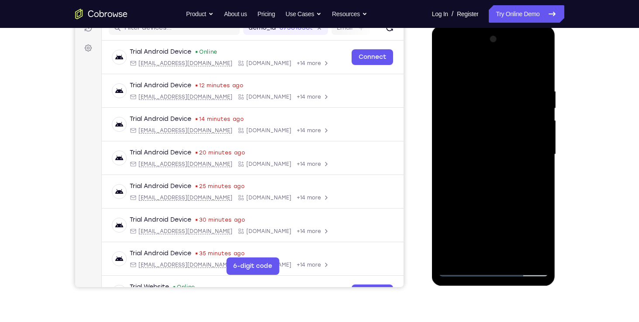
click at [529, 69] on div at bounding box center [493, 154] width 110 height 244
click at [539, 82] on div at bounding box center [493, 154] width 110 height 244
click at [506, 256] on div at bounding box center [493, 154] width 110 height 244
click at [507, 257] on div at bounding box center [493, 154] width 110 height 244
click at [535, 87] on div at bounding box center [493, 154] width 110 height 244
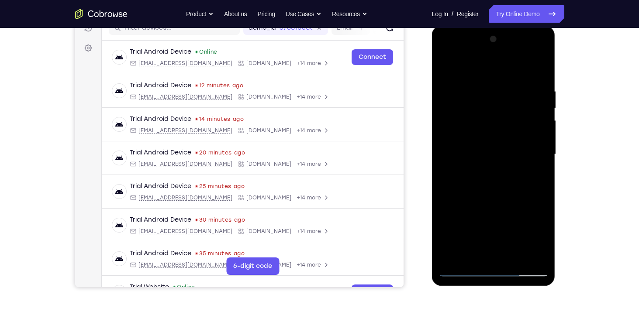
click at [539, 83] on div at bounding box center [493, 154] width 110 height 244
click at [495, 114] on div at bounding box center [493, 154] width 110 height 244
click at [494, 179] on div at bounding box center [493, 154] width 110 height 244
click at [478, 85] on div at bounding box center [493, 154] width 110 height 244
click at [540, 150] on div at bounding box center [493, 154] width 110 height 244
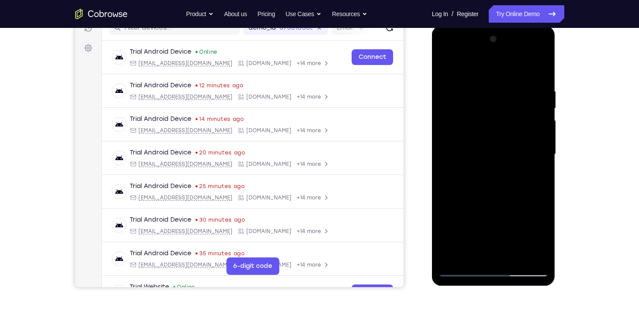
click at [536, 147] on div at bounding box center [493, 154] width 110 height 244
click at [537, 147] on div at bounding box center [493, 154] width 110 height 244
drag, startPoint x: 542, startPoint y: 146, endPoint x: 450, endPoint y: 167, distance: 95.0
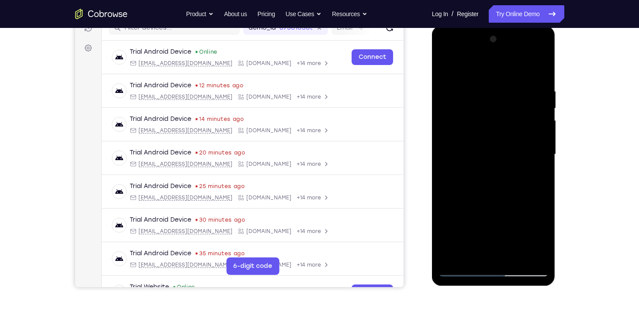
click at [450, 167] on div at bounding box center [493, 154] width 110 height 244
drag, startPoint x: 531, startPoint y: 143, endPoint x: 424, endPoint y: 174, distance: 111.3
click at [432, 174] on html "Online web based iOS Simulators and Android Emulators. Run iPhone, iPad, Mobile…" at bounding box center [494, 157] width 124 height 262
drag, startPoint x: 536, startPoint y: 155, endPoint x: 468, endPoint y: 172, distance: 70.2
click at [468, 172] on div at bounding box center [493, 154] width 110 height 244
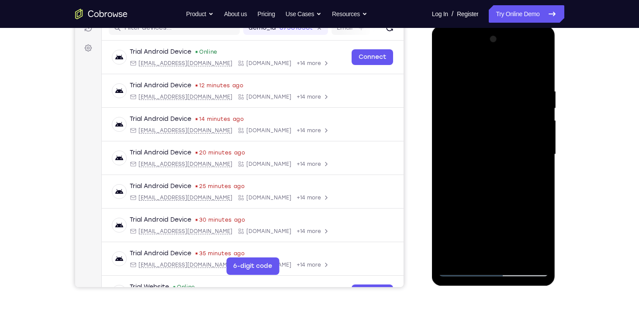
drag, startPoint x: 529, startPoint y: 148, endPoint x: 432, endPoint y: 168, distance: 99.5
click at [432, 168] on div at bounding box center [494, 156] width 124 height 260
drag, startPoint x: 521, startPoint y: 141, endPoint x: 426, endPoint y: 167, distance: 98.7
click at [432, 167] on html "Online web based iOS Simulators and Android Emulators. Run iPhone, iPad, Mobile…" at bounding box center [494, 157] width 124 height 262
drag, startPoint x: 535, startPoint y: 141, endPoint x: 429, endPoint y: 170, distance: 110.0
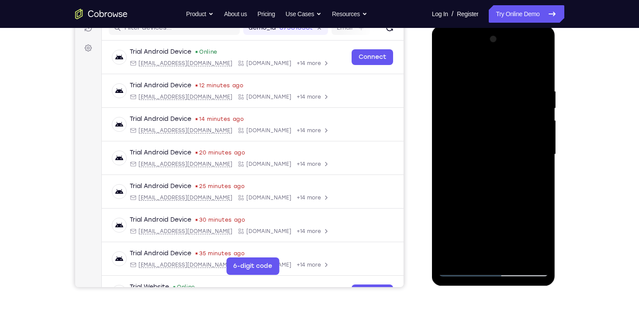
click at [432, 170] on html "Online web based iOS Simulators and Android Emulators. Run iPhone, iPad, Mobile…" at bounding box center [494, 157] width 124 height 262
drag, startPoint x: 535, startPoint y: 136, endPoint x: 421, endPoint y: 167, distance: 118.2
click at [432, 167] on html "Online web based iOS Simulators and Android Emulators. Run iPhone, iPad, Mobile…" at bounding box center [494, 157] width 124 height 262
click at [536, 70] on div at bounding box center [493, 154] width 110 height 244
click at [454, 255] on div at bounding box center [493, 154] width 110 height 244
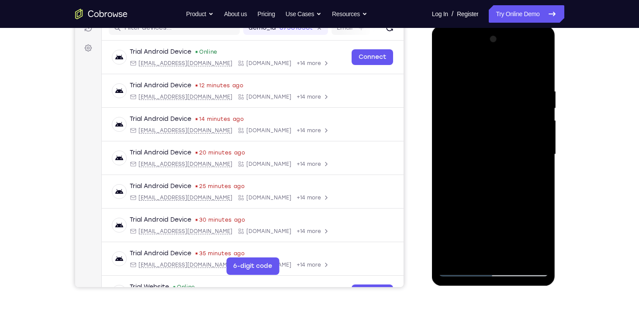
click at [453, 256] on div at bounding box center [493, 154] width 110 height 244
click at [511, 255] on div at bounding box center [493, 154] width 110 height 244
click at [488, 200] on div at bounding box center [493, 154] width 110 height 244
click at [475, 165] on div at bounding box center [493, 154] width 110 height 244
click at [467, 251] on div at bounding box center [493, 154] width 110 height 244
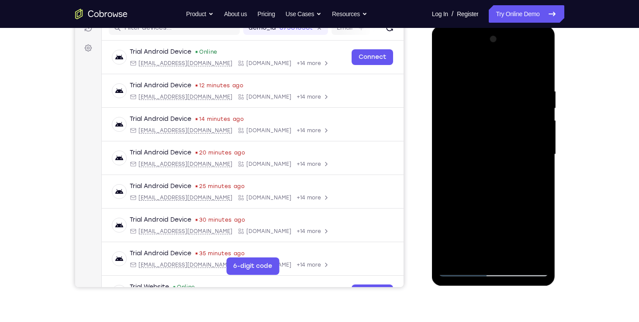
click at [473, 255] on div at bounding box center [493, 154] width 110 height 244
click at [518, 205] on div at bounding box center [493, 154] width 110 height 244
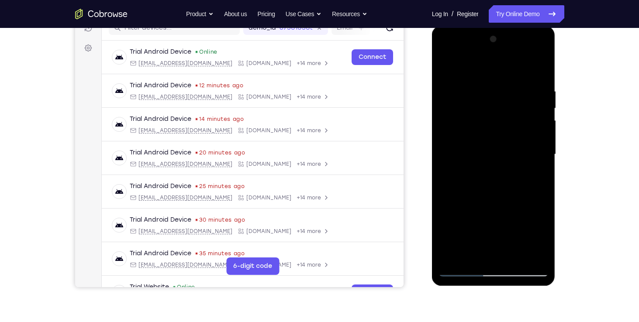
click at [518, 205] on div at bounding box center [493, 154] width 110 height 244
drag, startPoint x: 518, startPoint y: 102, endPoint x: 518, endPoint y: 120, distance: 18.4
click at [518, 120] on div at bounding box center [493, 154] width 110 height 244
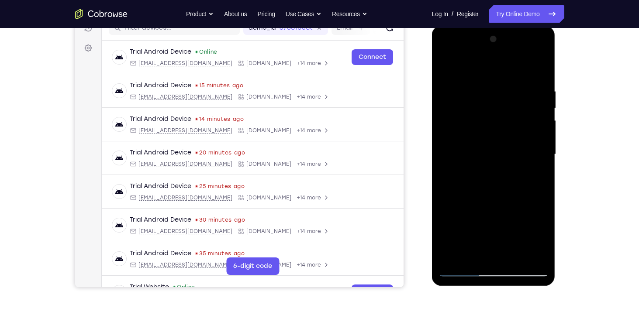
click at [444, 69] on div at bounding box center [493, 154] width 110 height 244
click at [487, 133] on div at bounding box center [493, 154] width 110 height 244
click at [519, 159] on div at bounding box center [493, 154] width 110 height 244
click at [467, 251] on div at bounding box center [493, 154] width 110 height 244
click at [445, 67] on div at bounding box center [493, 154] width 110 height 244
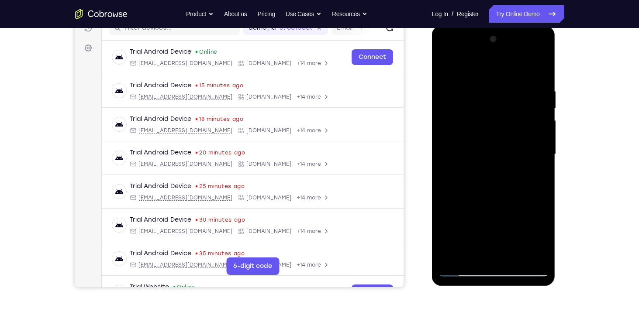
click at [445, 67] on div at bounding box center [493, 154] width 110 height 244
click at [532, 82] on div at bounding box center [493, 154] width 110 height 244
click at [523, 125] on div at bounding box center [493, 154] width 110 height 244
click at [536, 119] on div at bounding box center [493, 154] width 110 height 244
click at [537, 71] on div at bounding box center [493, 154] width 110 height 244
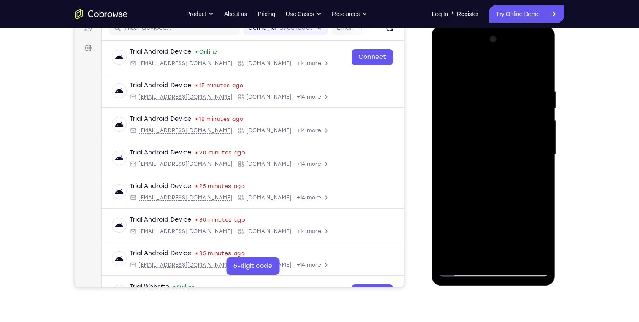
click at [532, 81] on div at bounding box center [493, 154] width 110 height 244
click at [543, 157] on div at bounding box center [493, 154] width 110 height 244
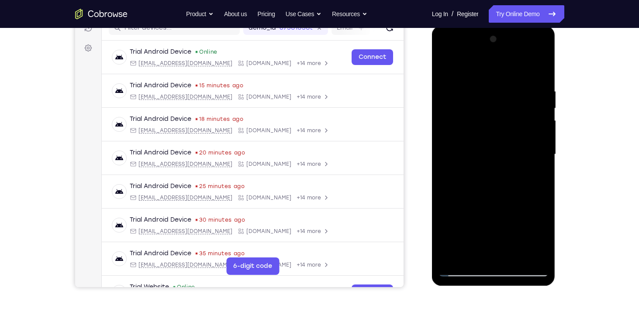
click at [539, 145] on div at bounding box center [493, 154] width 110 height 244
click at [540, 145] on div at bounding box center [493, 154] width 110 height 244
click at [539, 72] on div at bounding box center [493, 154] width 110 height 244
click at [451, 255] on div at bounding box center [493, 154] width 110 height 244
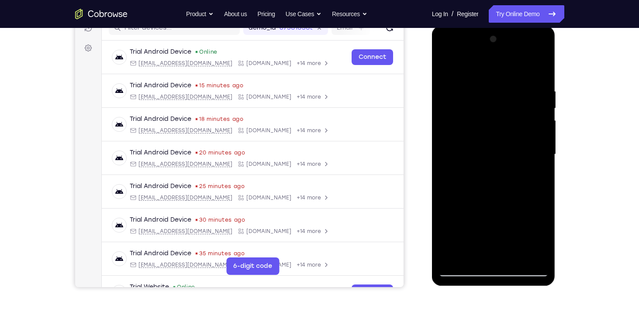
click at [460, 112] on div at bounding box center [493, 154] width 110 height 244
click at [447, 63] on div at bounding box center [493, 154] width 110 height 244
